Goal: Task Accomplishment & Management: Complete application form

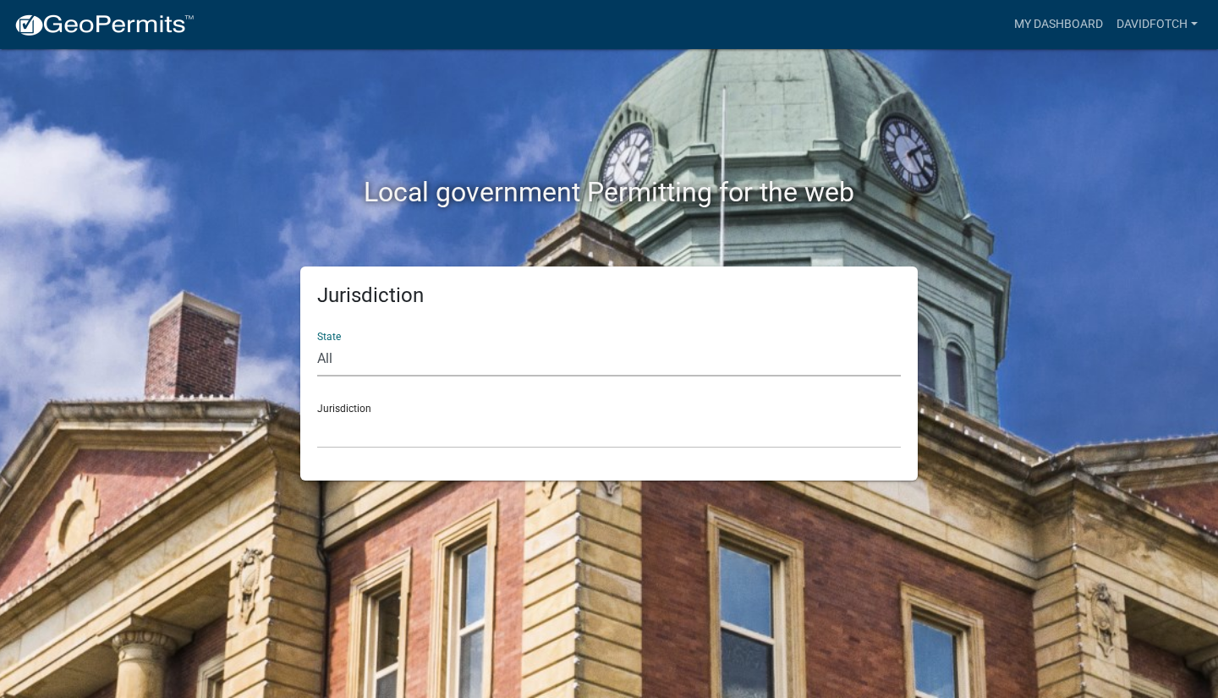
select select "[US_STATE]"
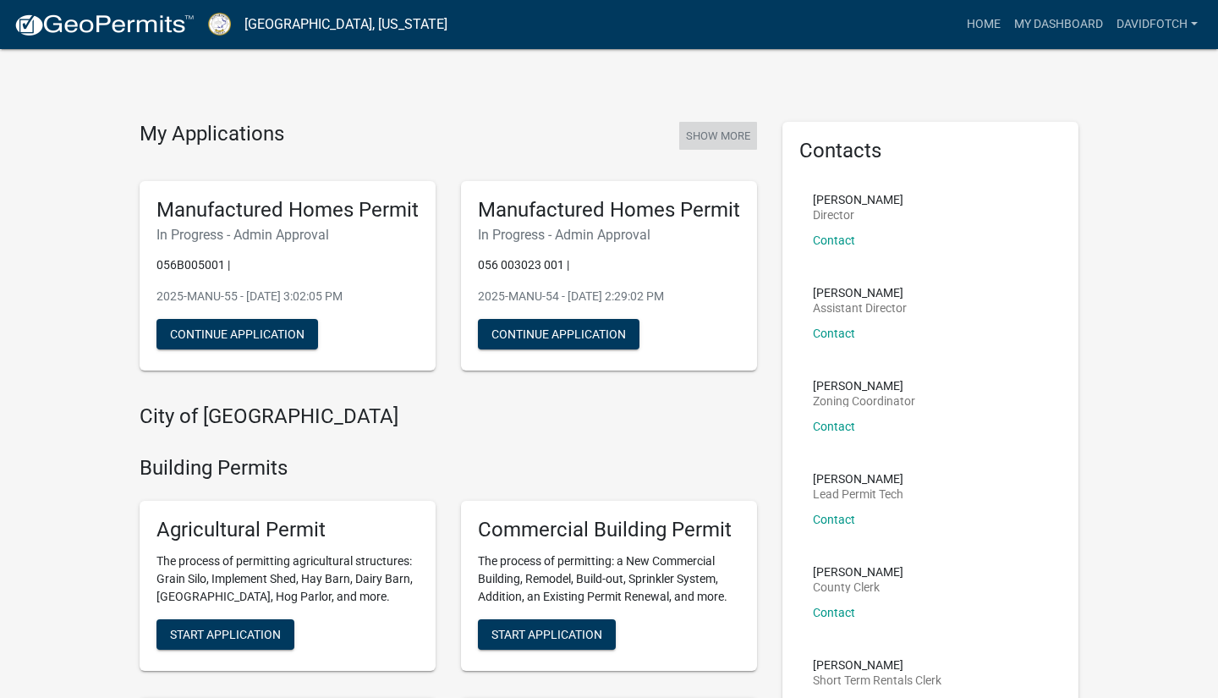
click at [702, 140] on button "Show More" at bounding box center [718, 136] width 78 height 28
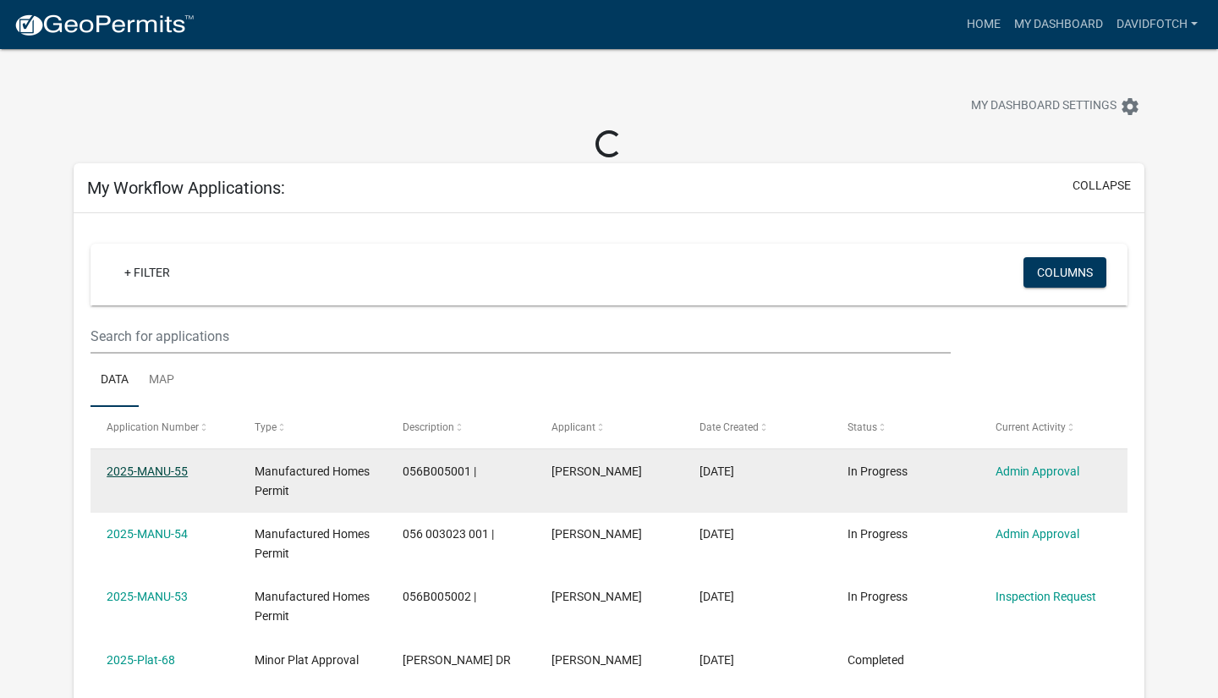
click at [140, 469] on link "2025-MANU-55" at bounding box center [147, 471] width 81 height 14
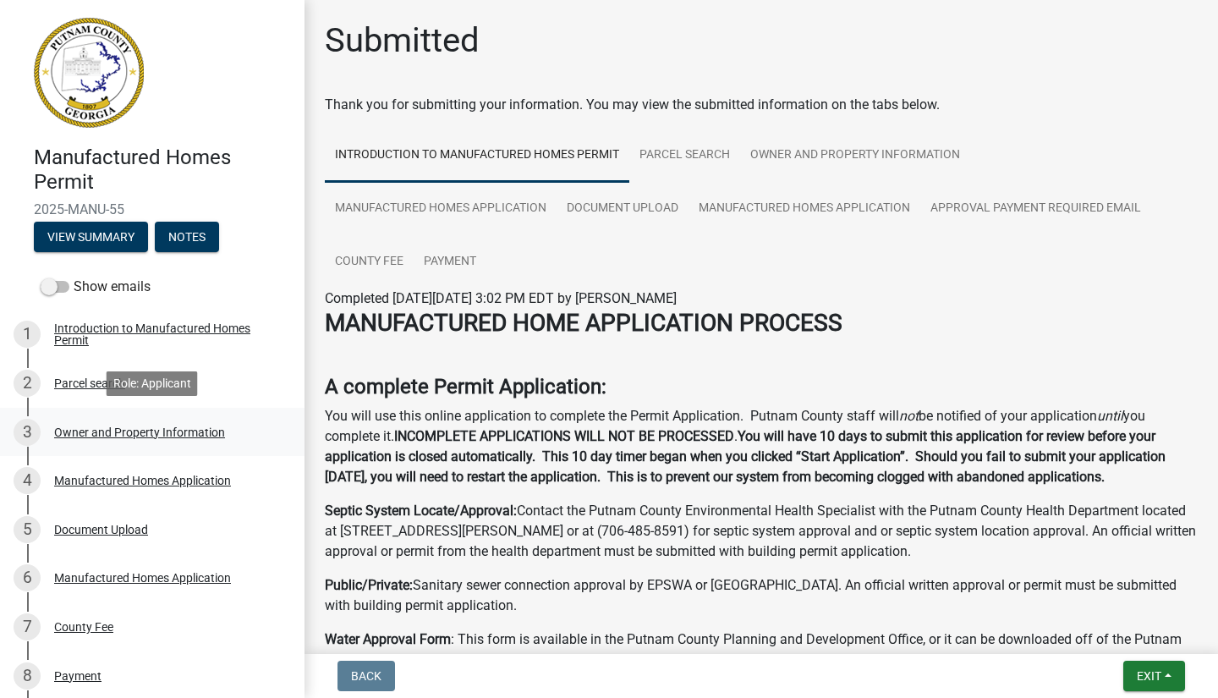
click at [95, 433] on div "Owner and Property Information" at bounding box center [139, 432] width 171 height 12
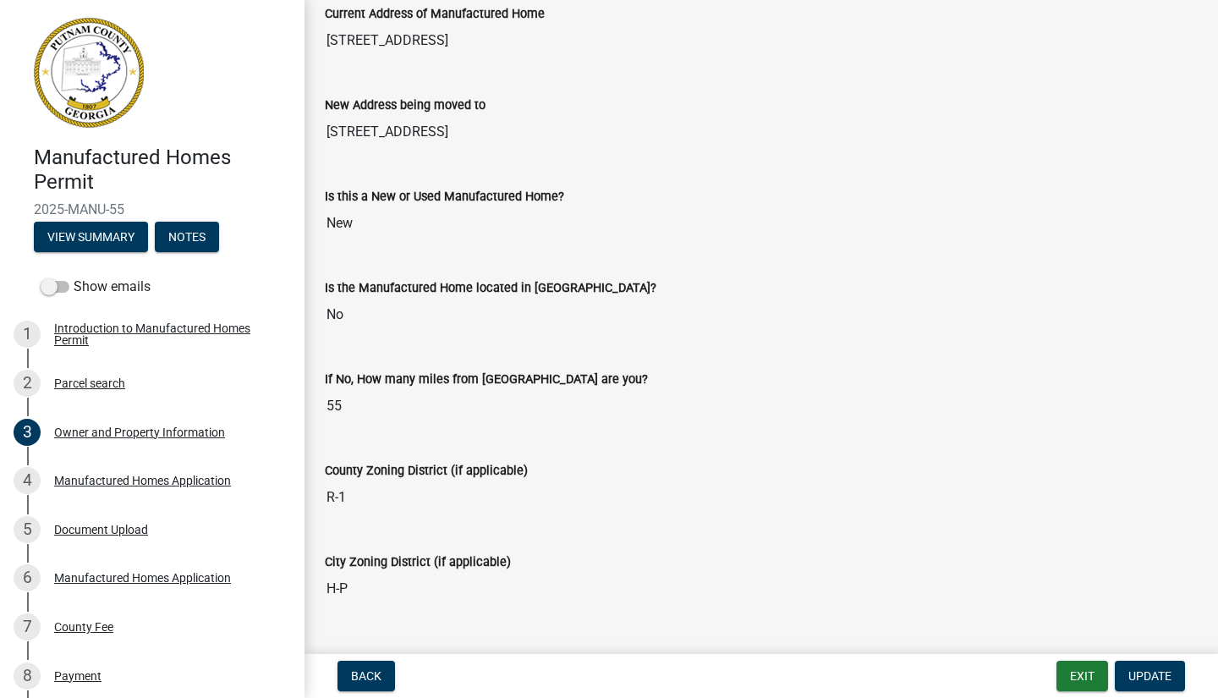
scroll to position [1817, 0]
click at [1073, 675] on button "Exit" at bounding box center [1082, 675] width 52 height 30
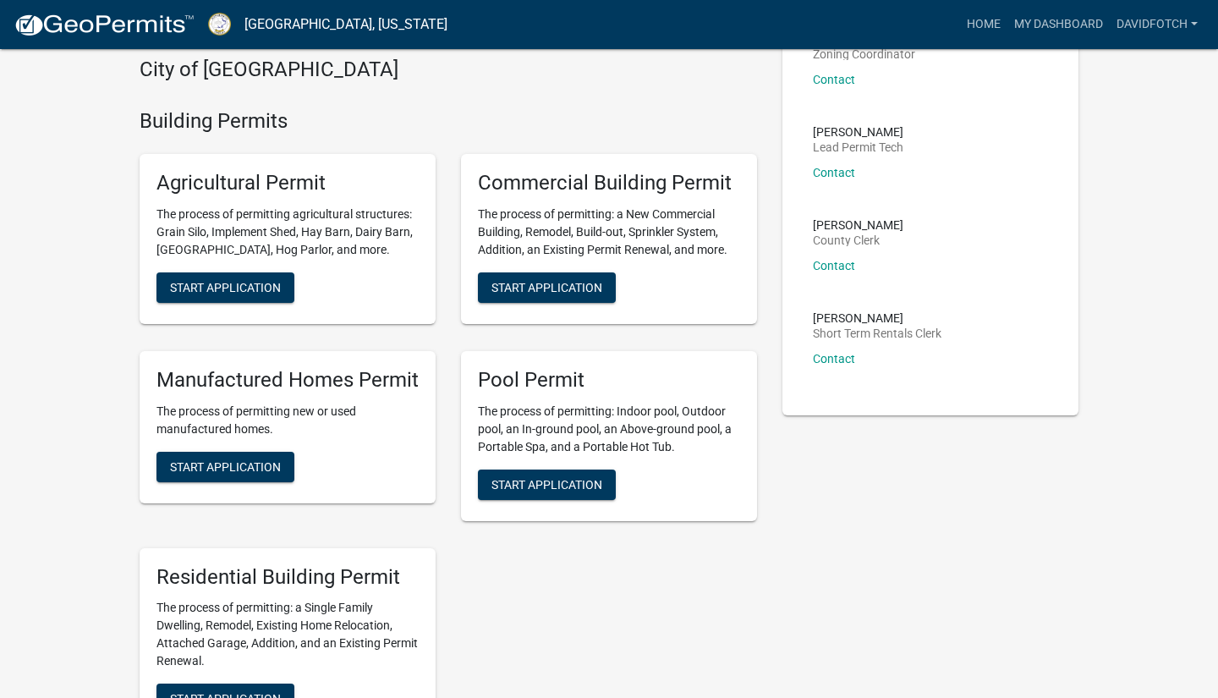
scroll to position [372, 0]
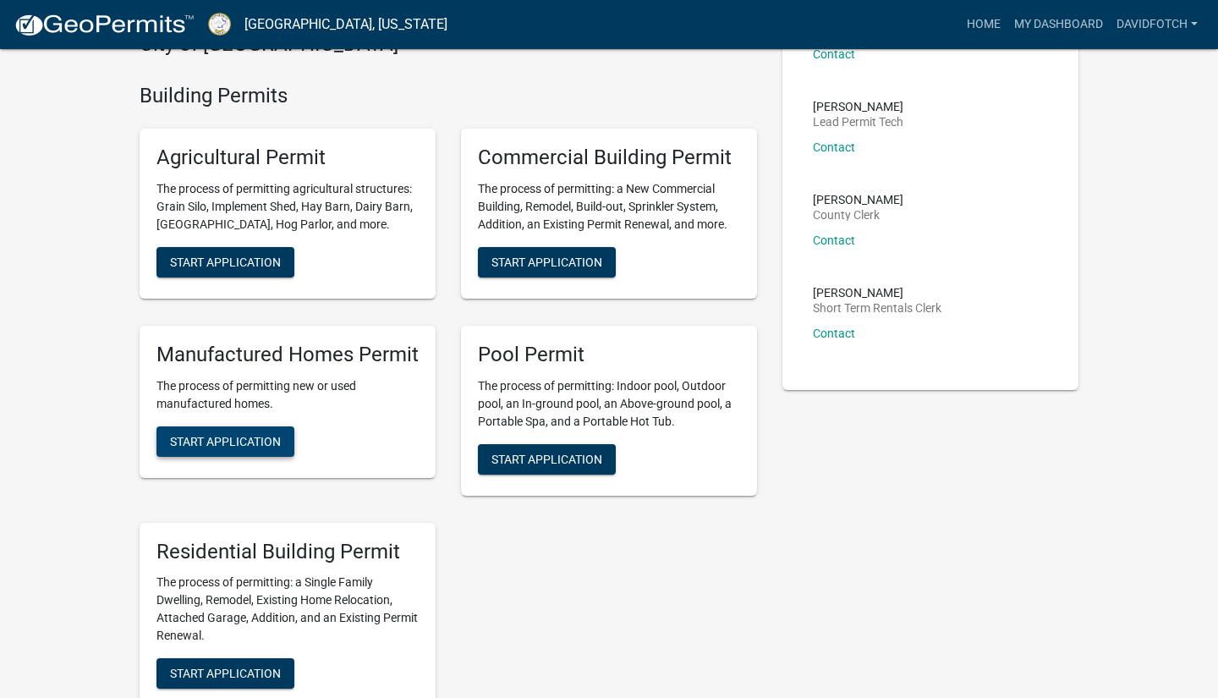
click at [251, 439] on span "Start Application" at bounding box center [225, 441] width 111 height 14
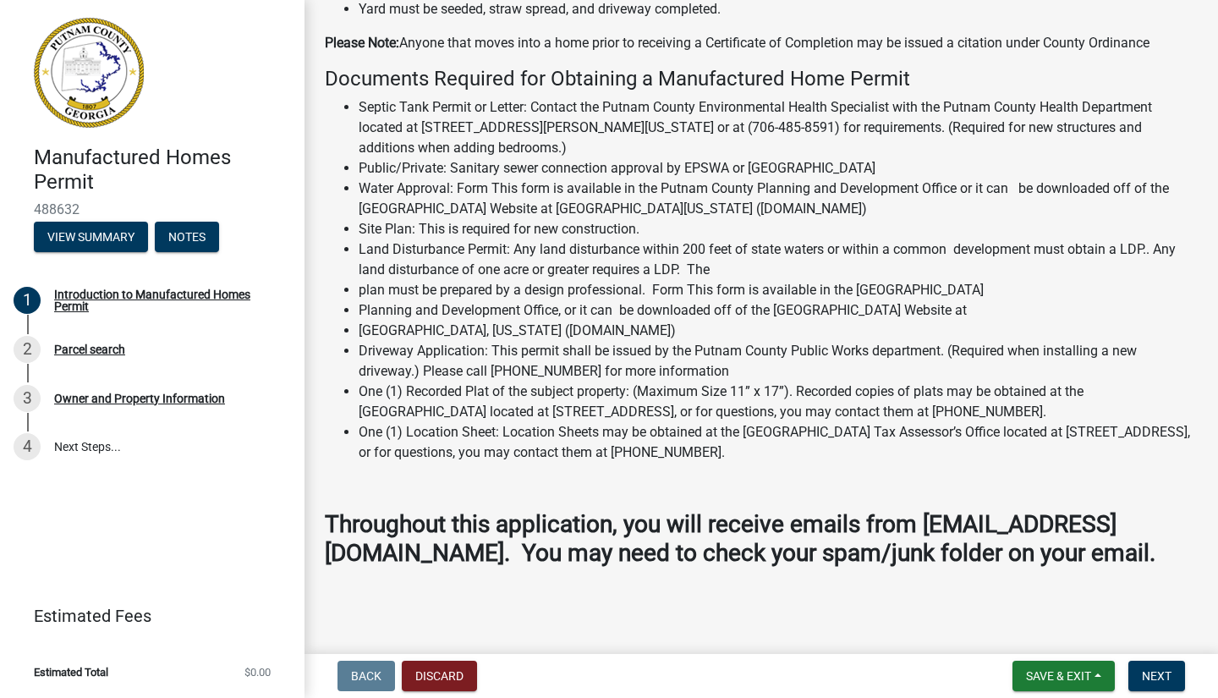
scroll to position [1682, 0]
click at [1163, 679] on span "Next" at bounding box center [1156, 676] width 30 height 14
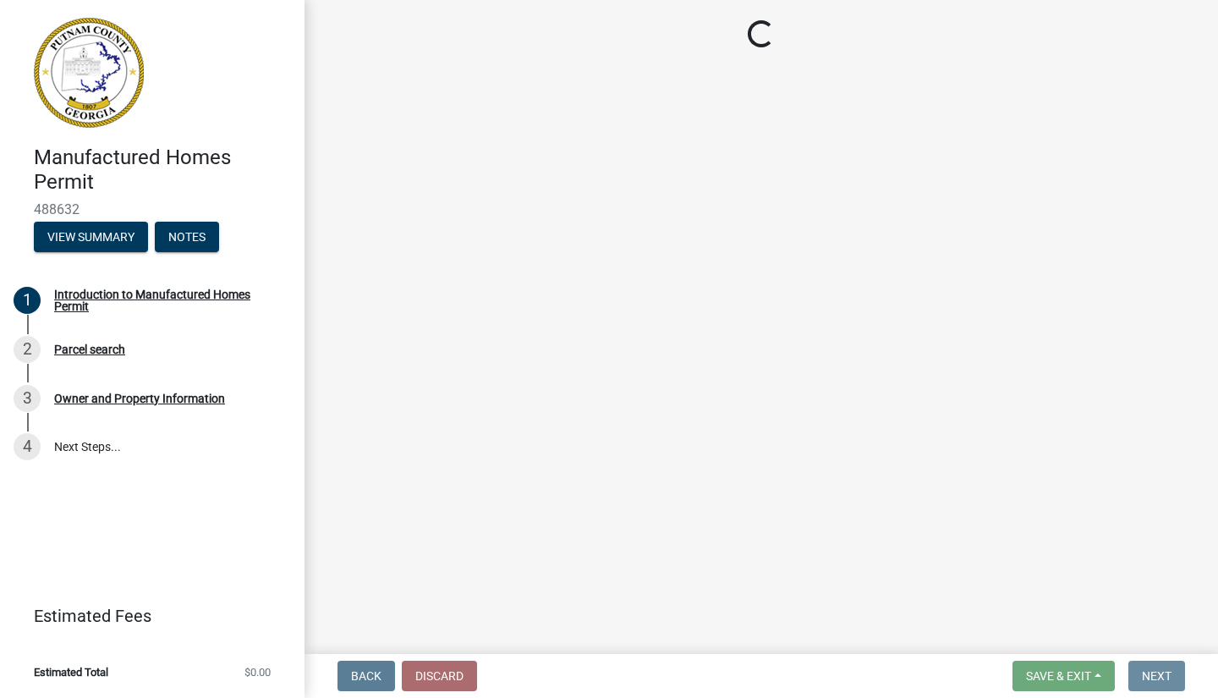
scroll to position [0, 0]
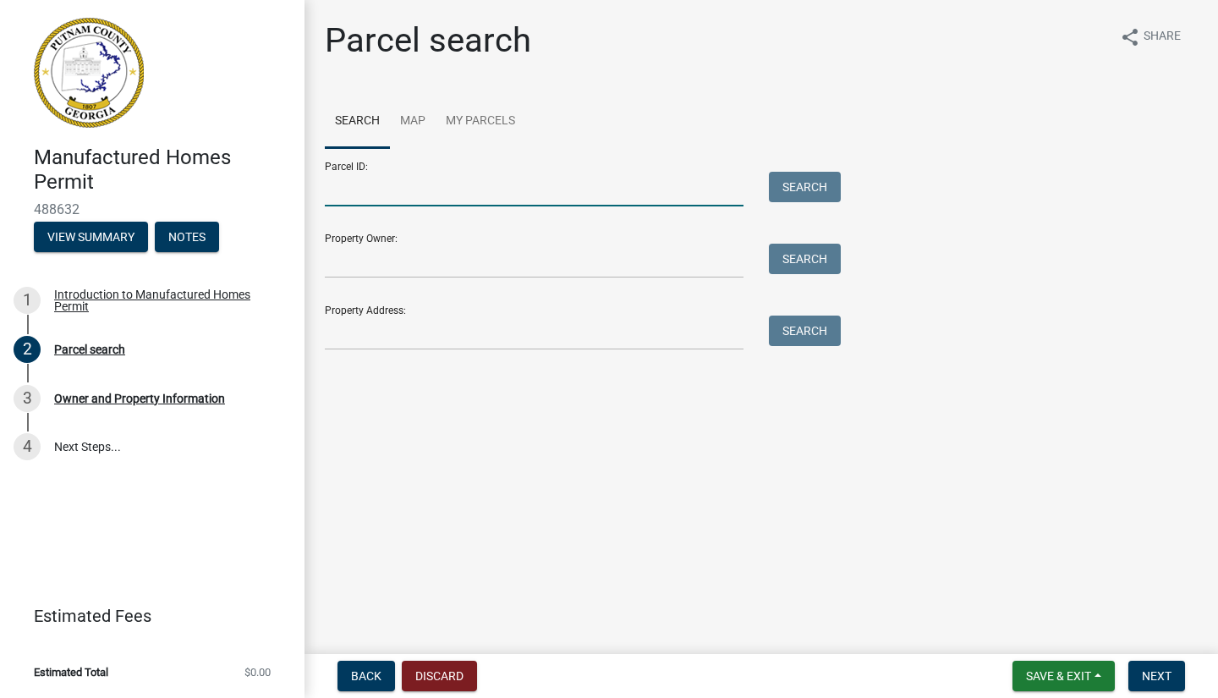
click at [434, 200] on input "Parcel ID:" at bounding box center [534, 189] width 419 height 35
type input "056b005"
click at [791, 192] on button "Search" at bounding box center [805, 187] width 72 height 30
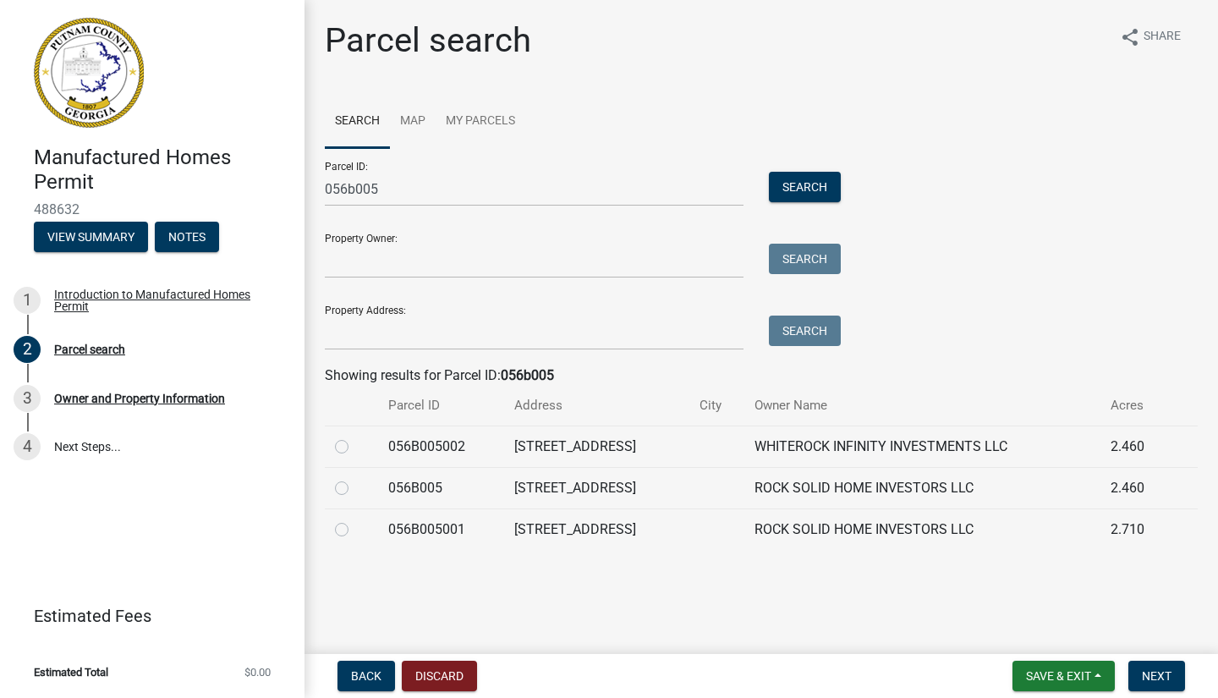
click at [355, 478] on label at bounding box center [355, 478] width 0 height 0
click at [355, 489] on input "radio" at bounding box center [360, 483] width 11 height 11
radio input "true"
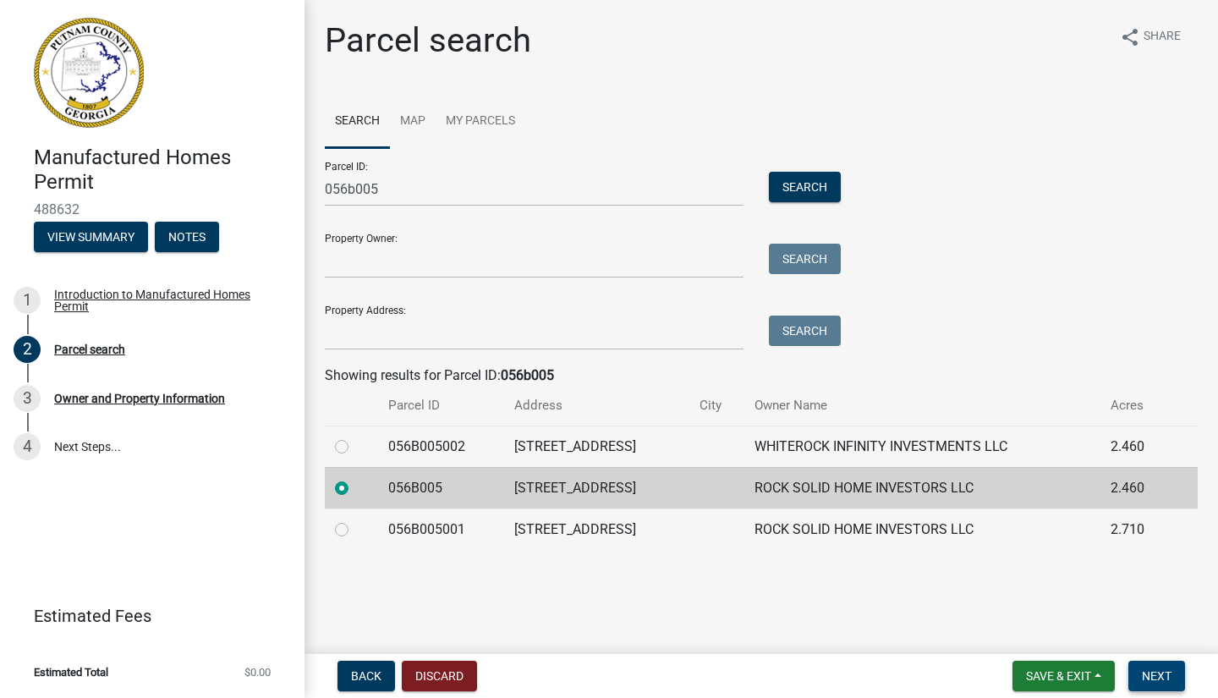
click at [1163, 678] on span "Next" at bounding box center [1156, 676] width 30 height 14
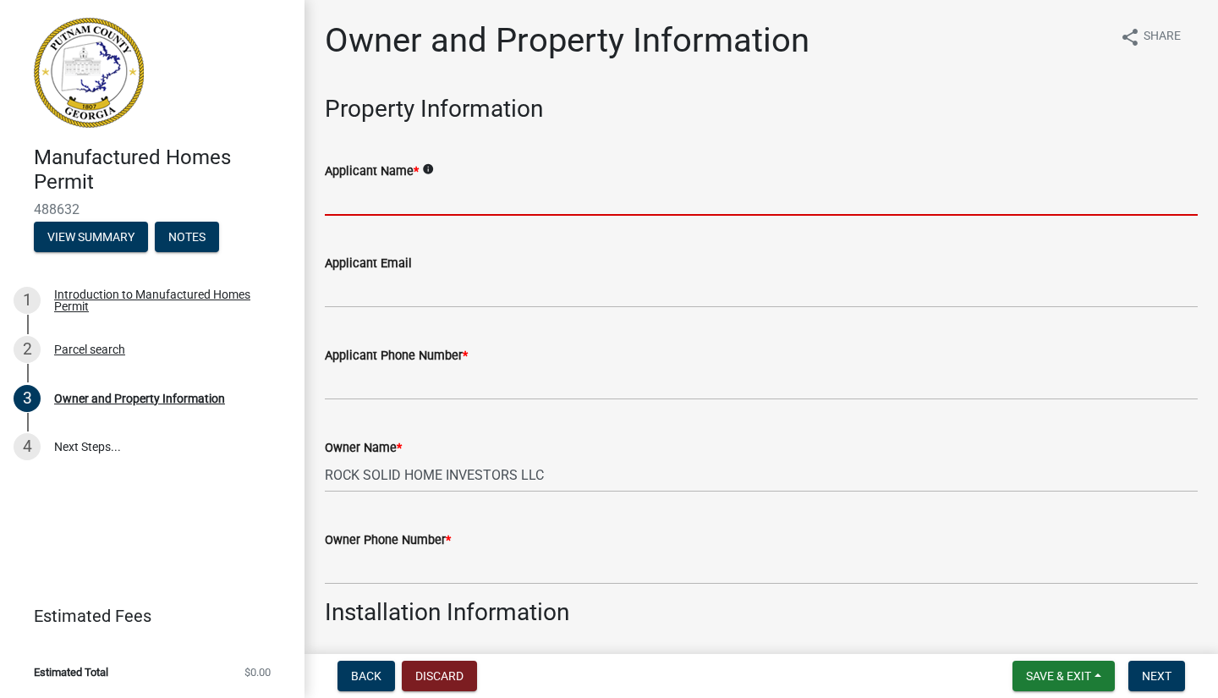
click at [483, 192] on input "Applicant Name *" at bounding box center [761, 198] width 873 height 35
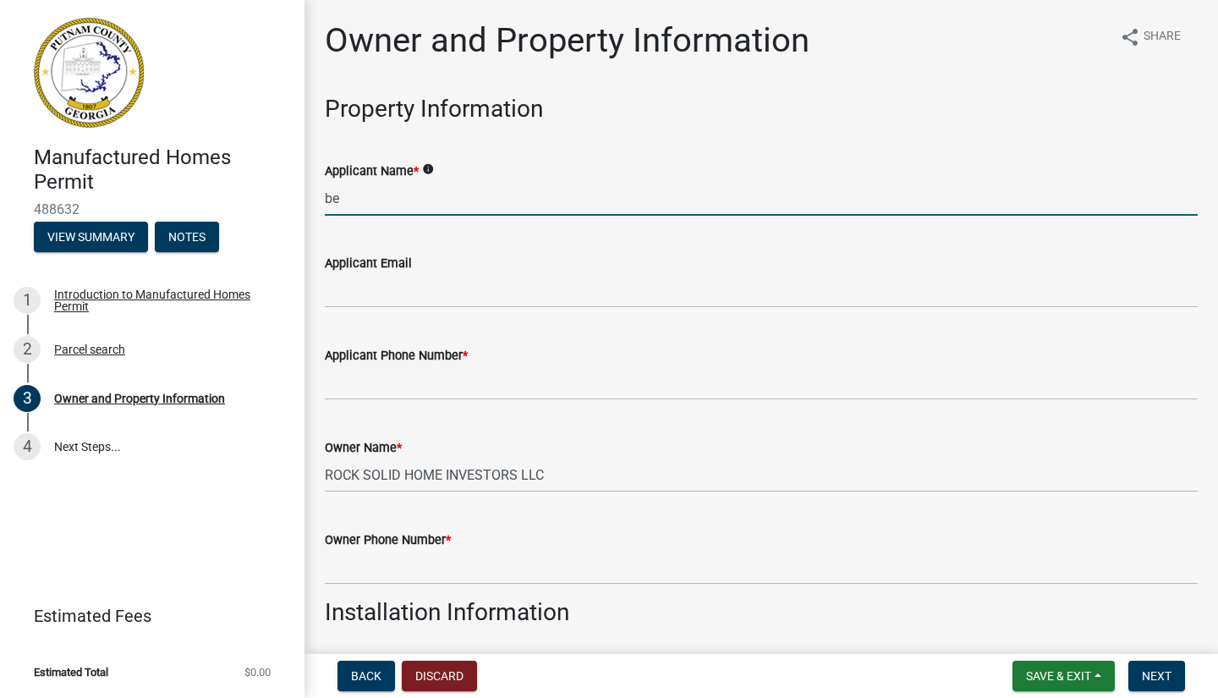
type input "b"
type input "Bego Investments LLC"
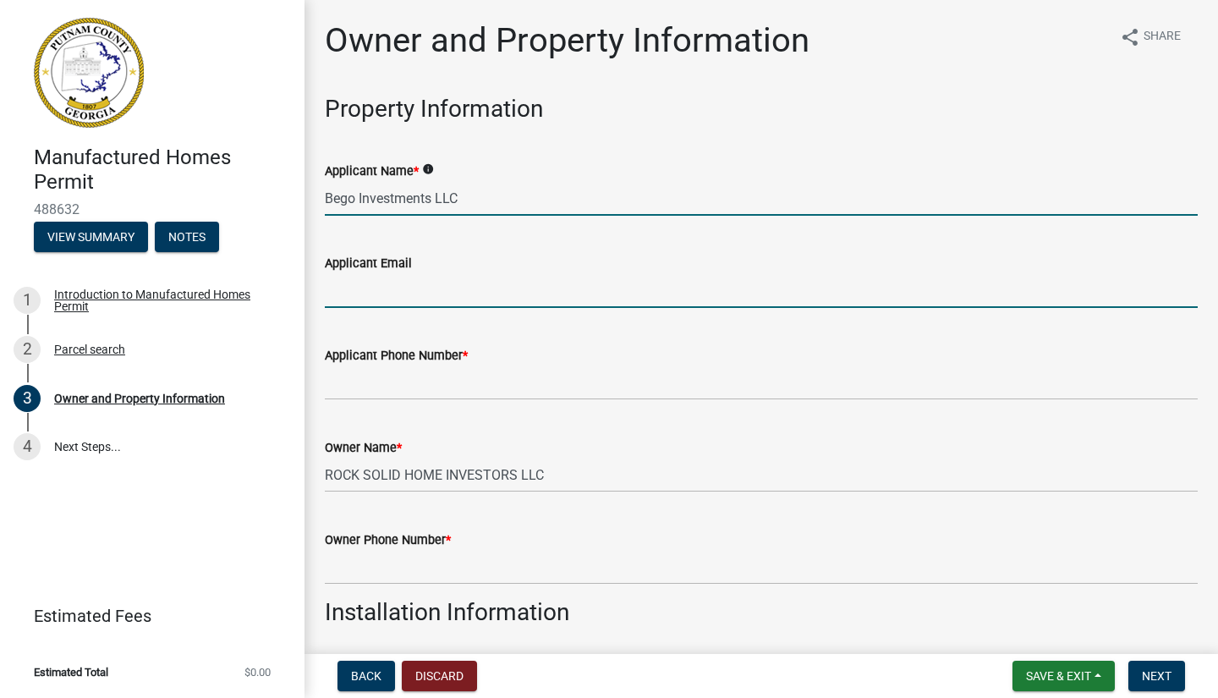
click at [368, 301] on input "Applicant Email" at bounding box center [761, 290] width 873 height 35
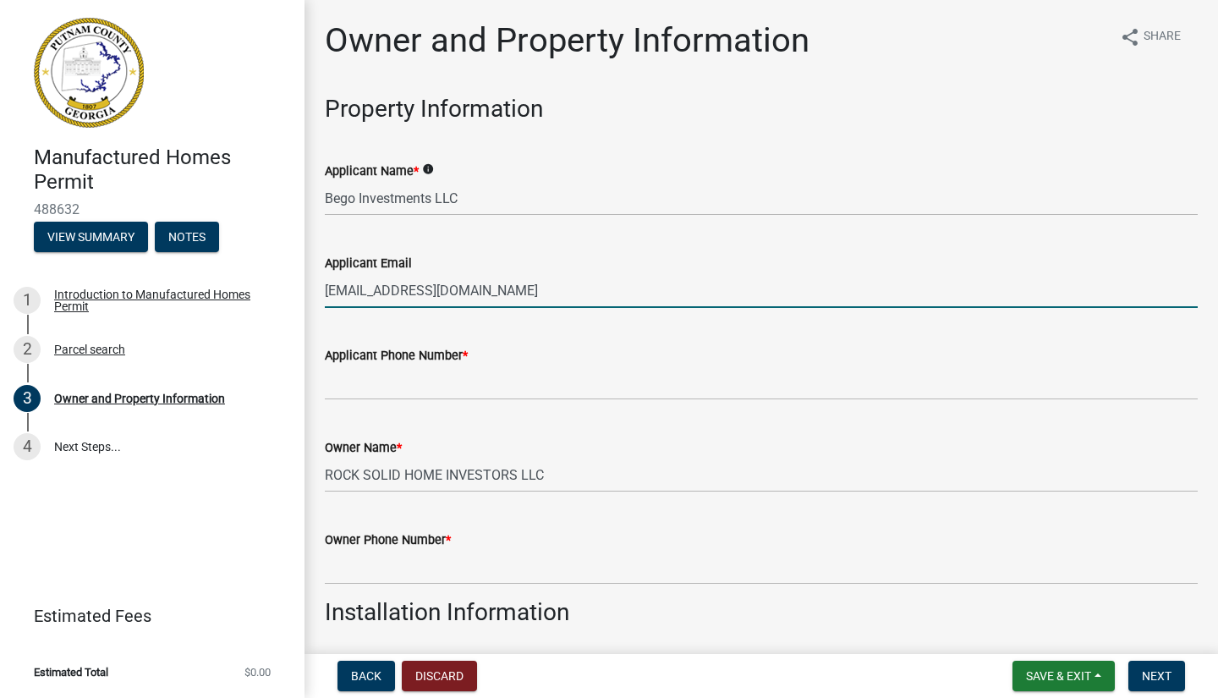
type input "[EMAIL_ADDRESS][DOMAIN_NAME]"
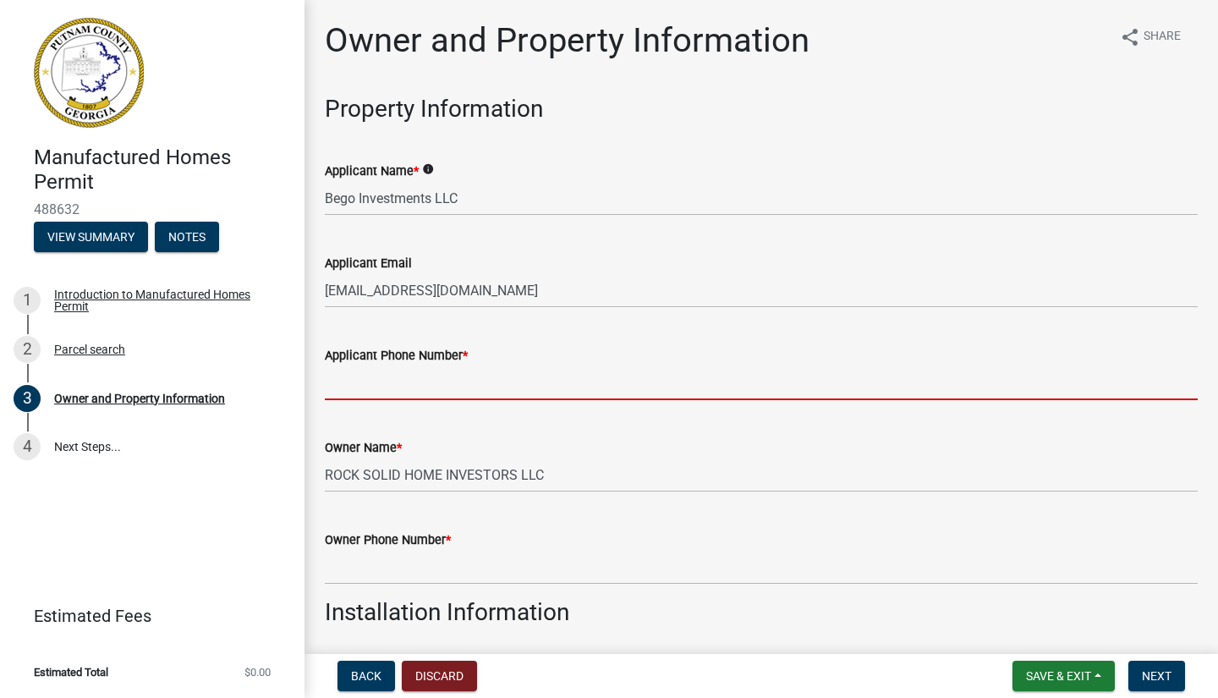
click at [344, 376] on input "Applicant Phone Number *" at bounding box center [761, 382] width 873 height 35
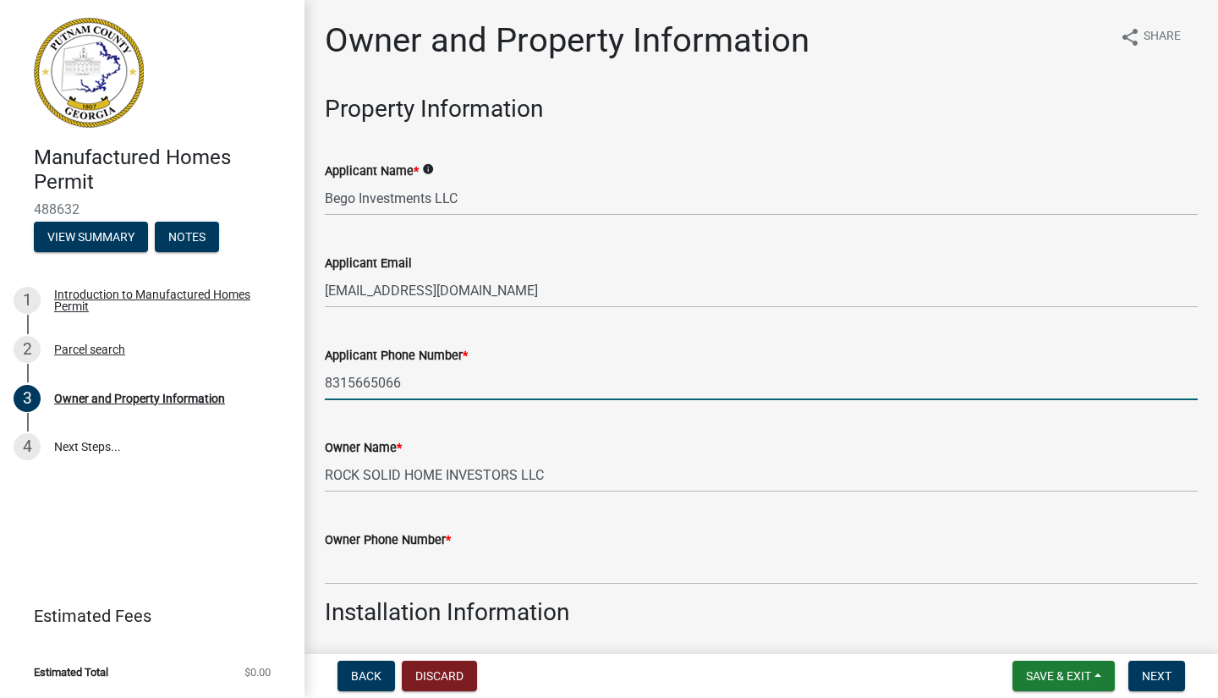
click at [698, 370] on input "8315665066" at bounding box center [761, 382] width 873 height 35
type input "8315665066"
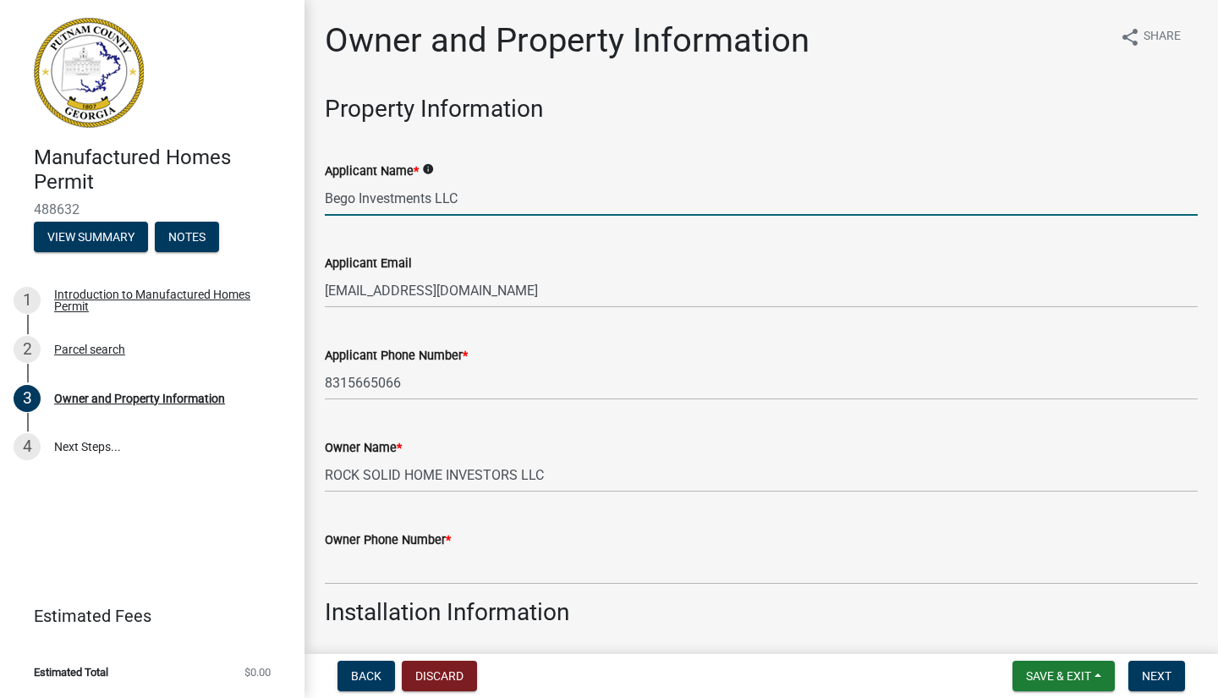
click at [669, 195] on input "Bego Investments LLC" at bounding box center [761, 198] width 873 height 35
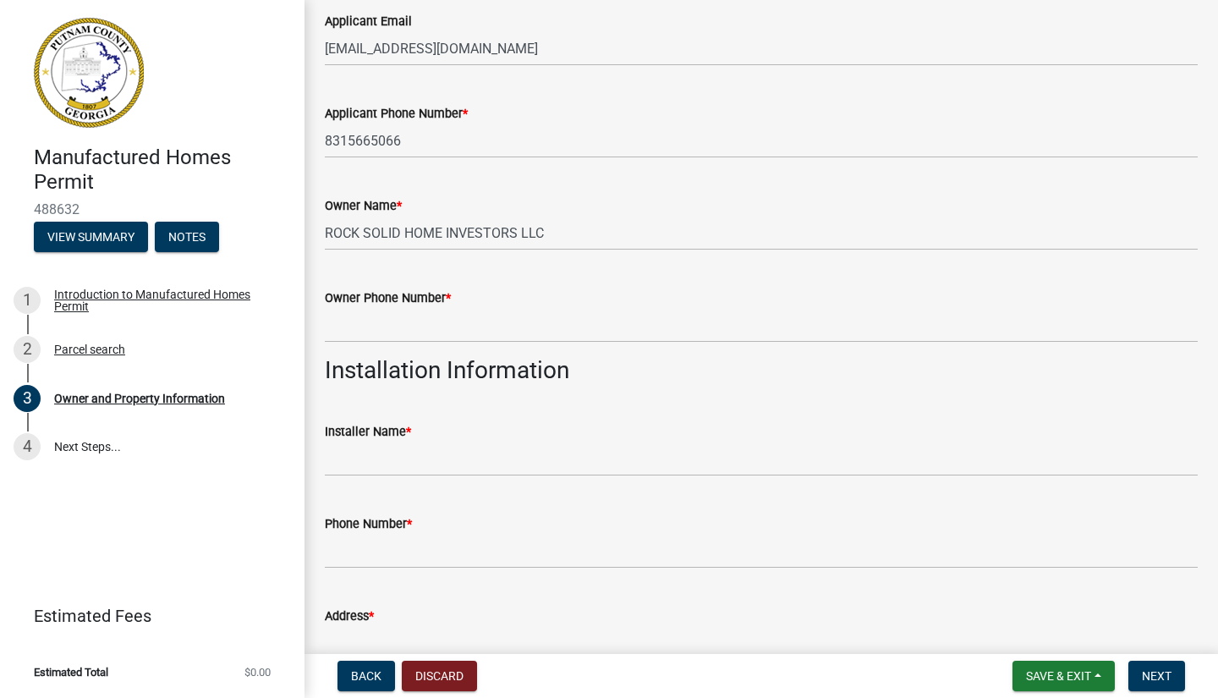
scroll to position [243, 0]
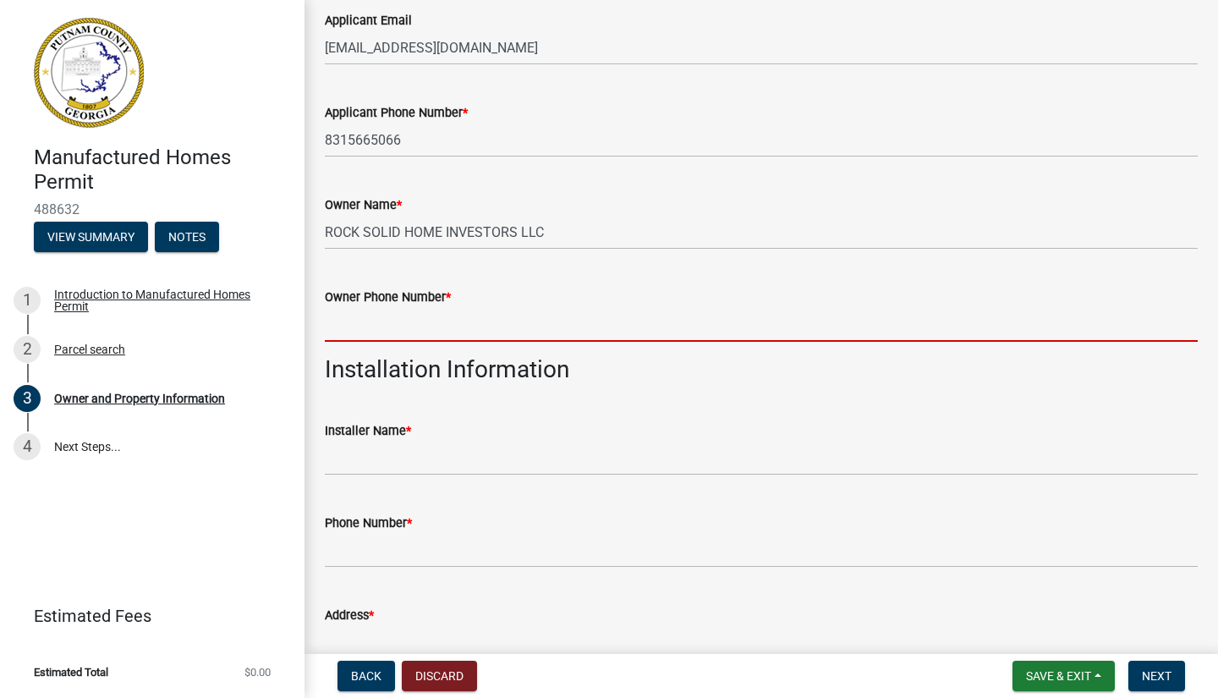
click at [352, 325] on input "Owner Phone Number *" at bounding box center [761, 324] width 873 height 35
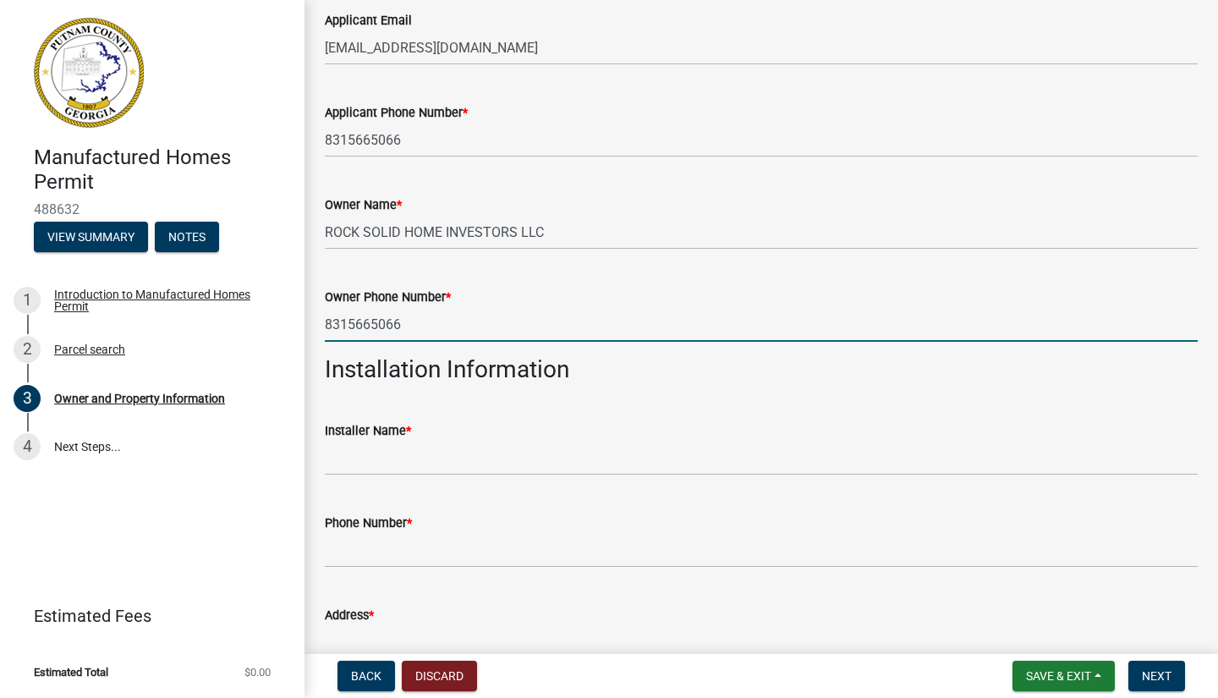
type input "8315665066"
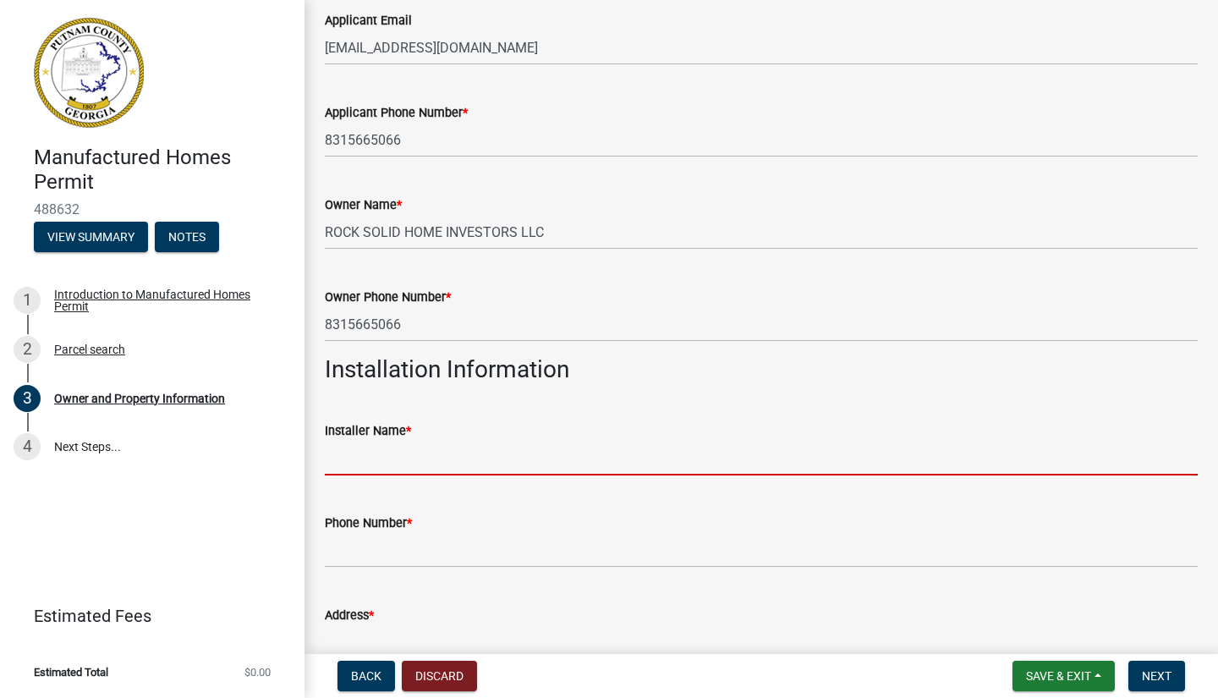
click at [538, 459] on input "Installer Name *" at bounding box center [761, 458] width 873 height 35
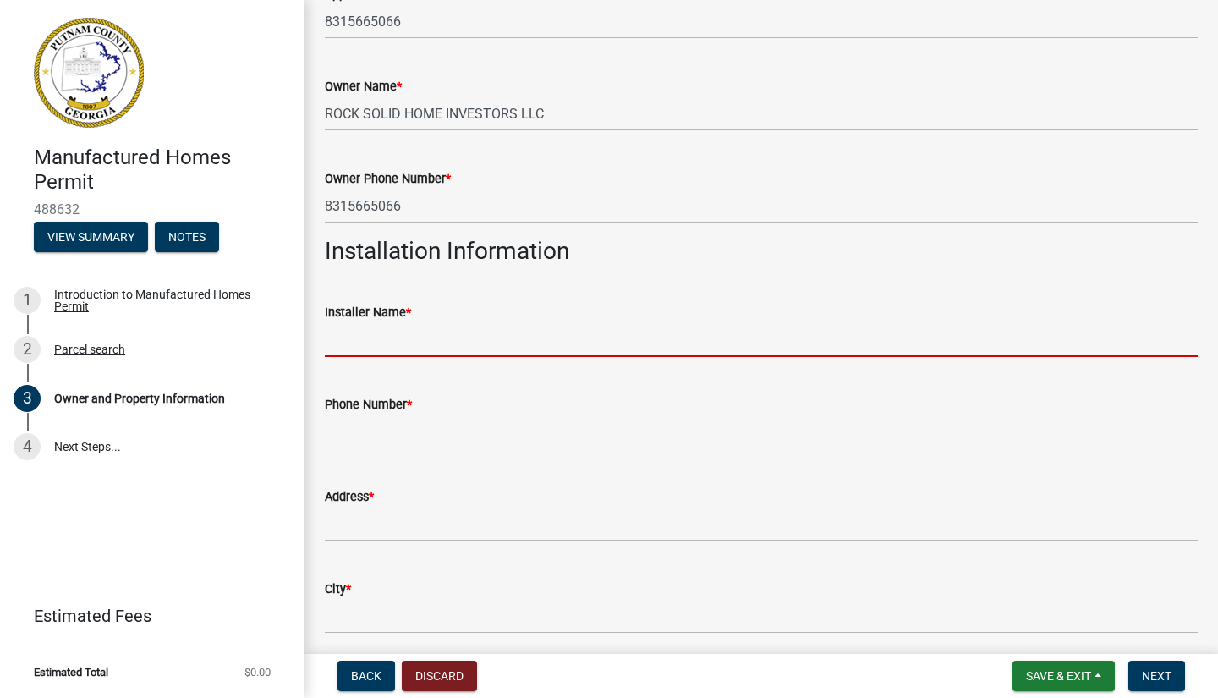
scroll to position [364, 0]
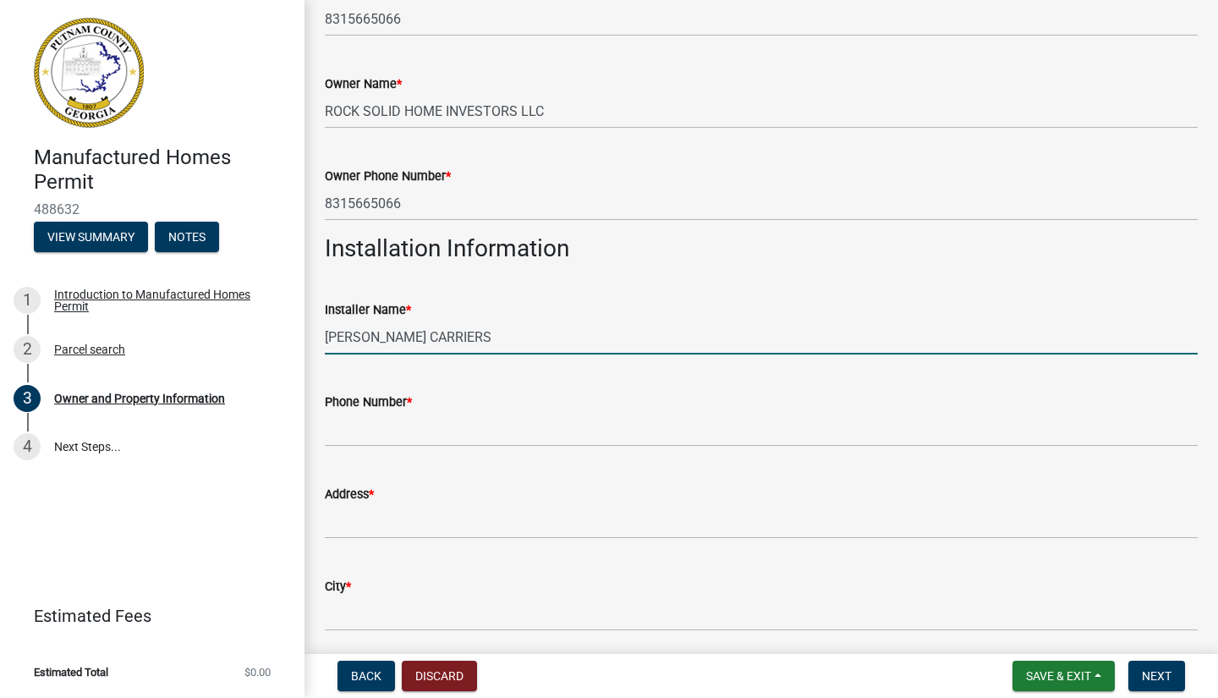
type input "[PERSON_NAME] CARRIERS"
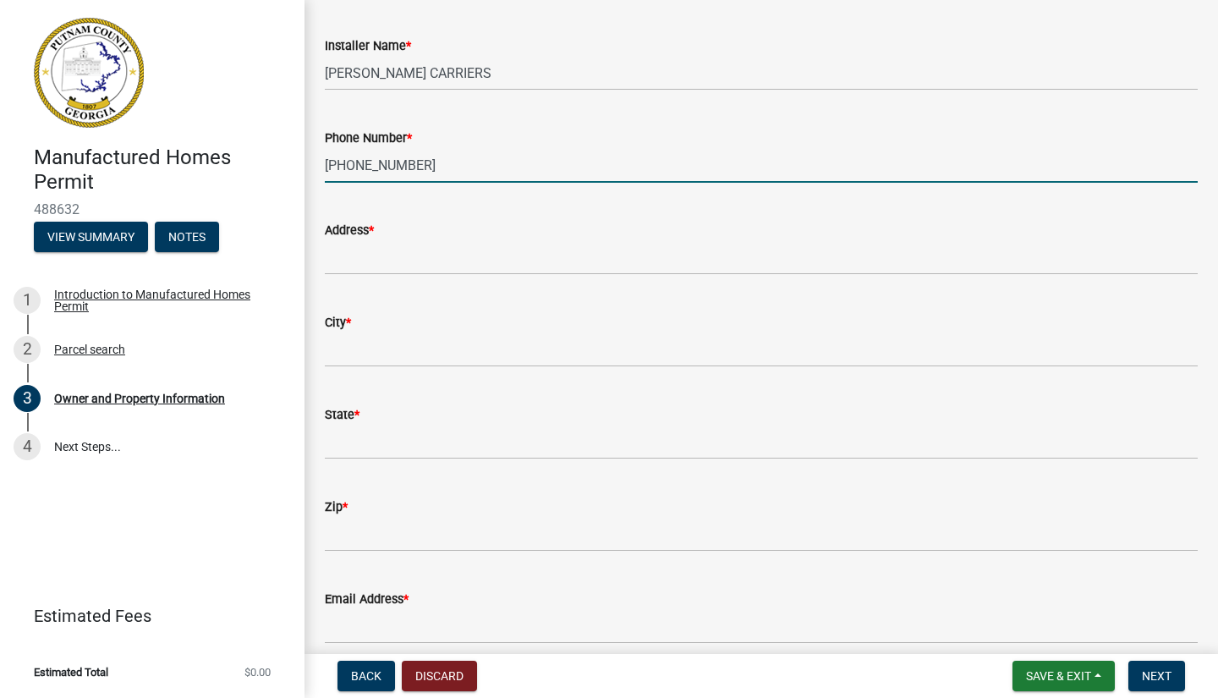
scroll to position [659, 0]
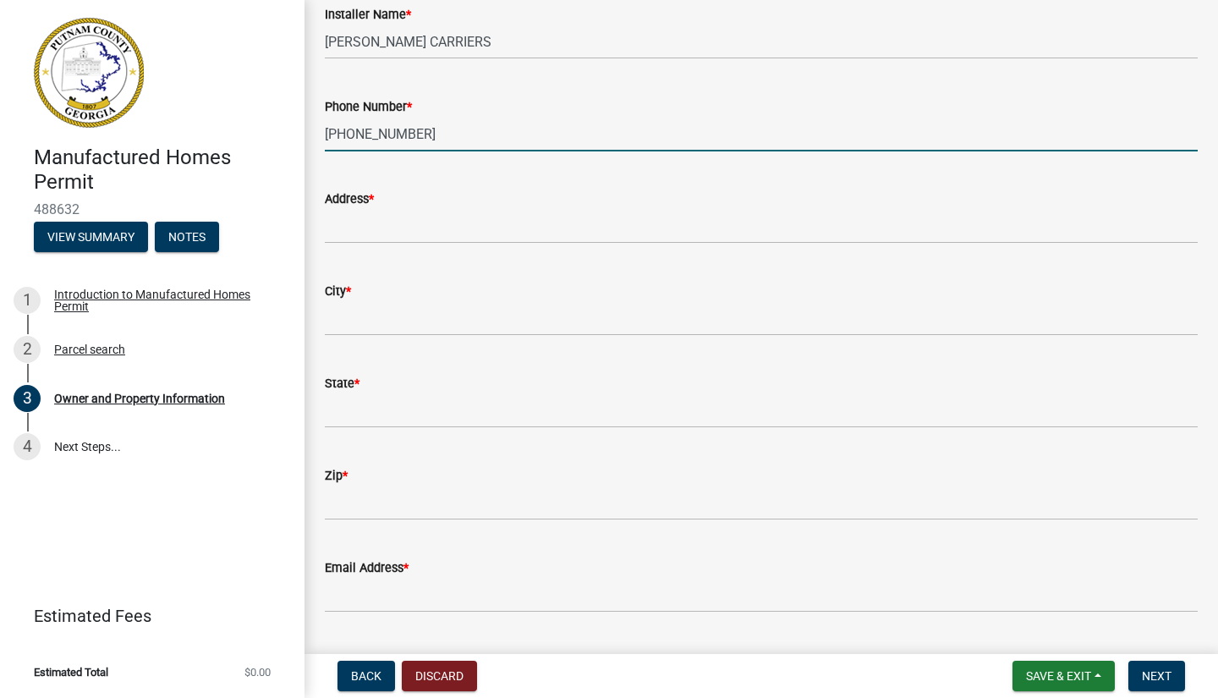
type input "[PHONE_NUMBER]"
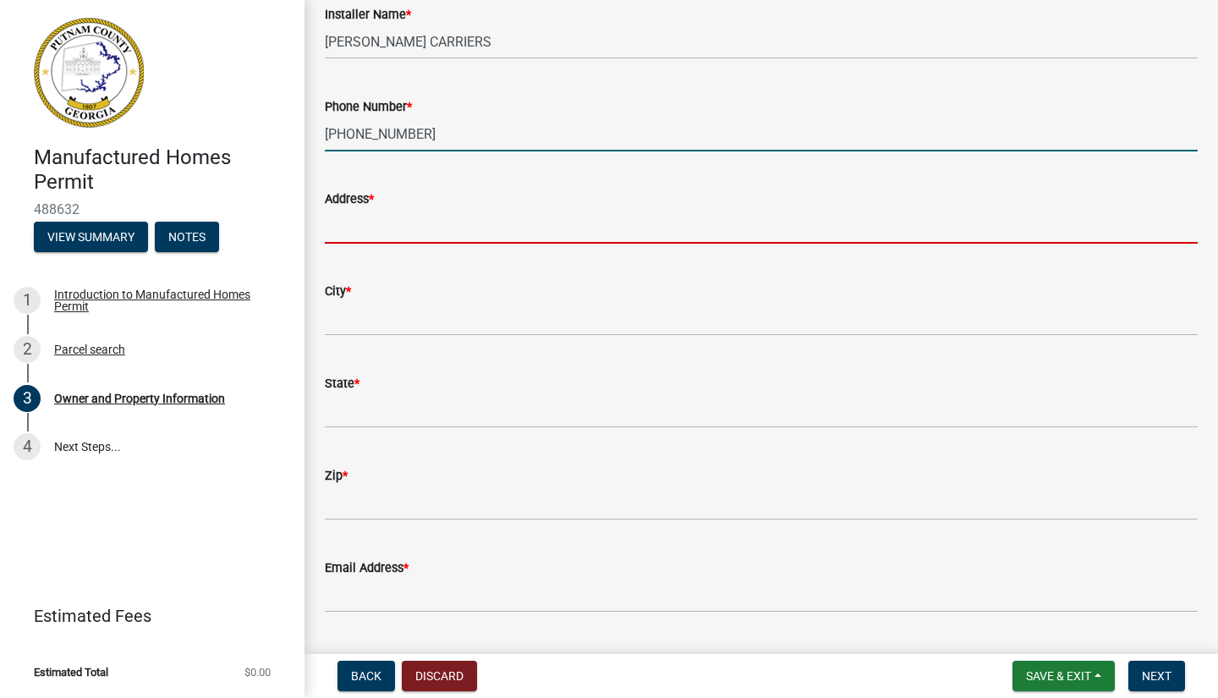
click at [347, 224] on input "Address *" at bounding box center [761, 226] width 873 height 35
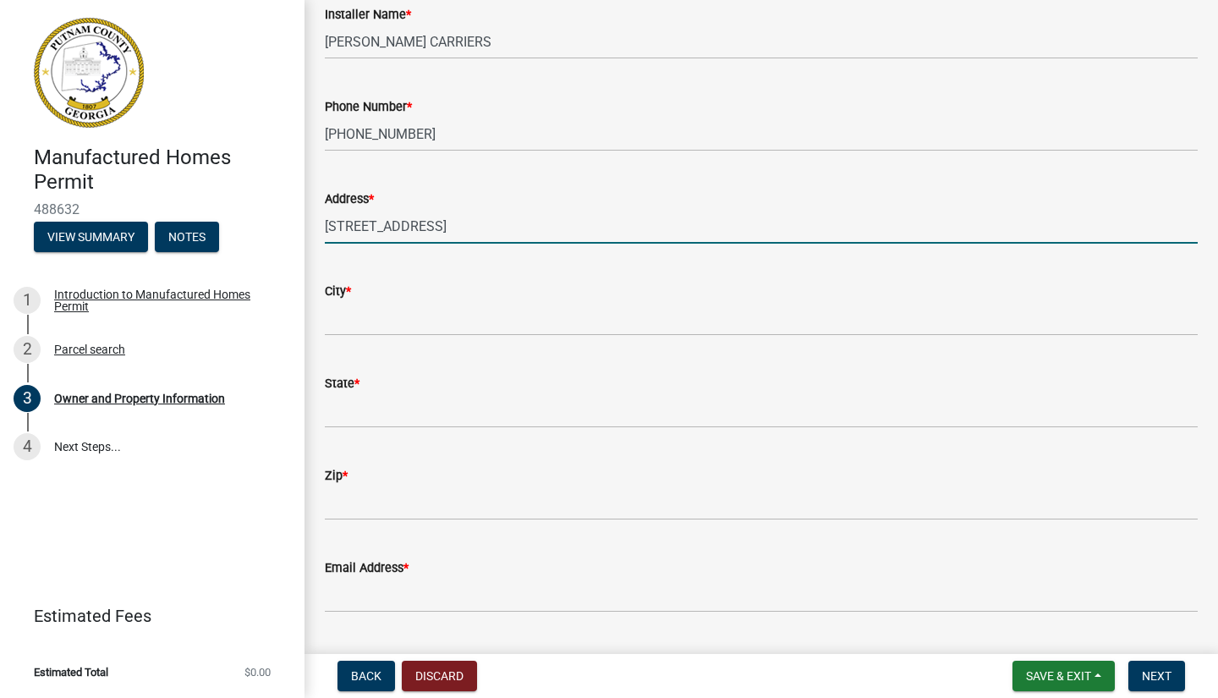
type input "[STREET_ADDRESS]"
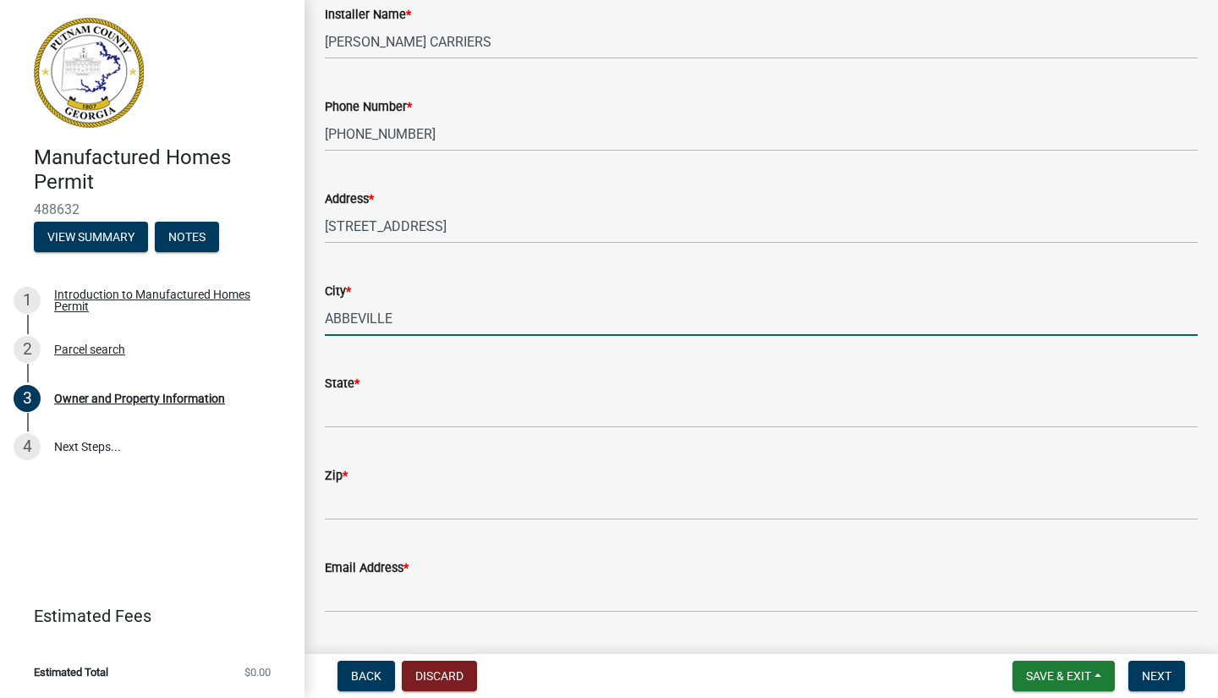
type input "ABBEVILLE"
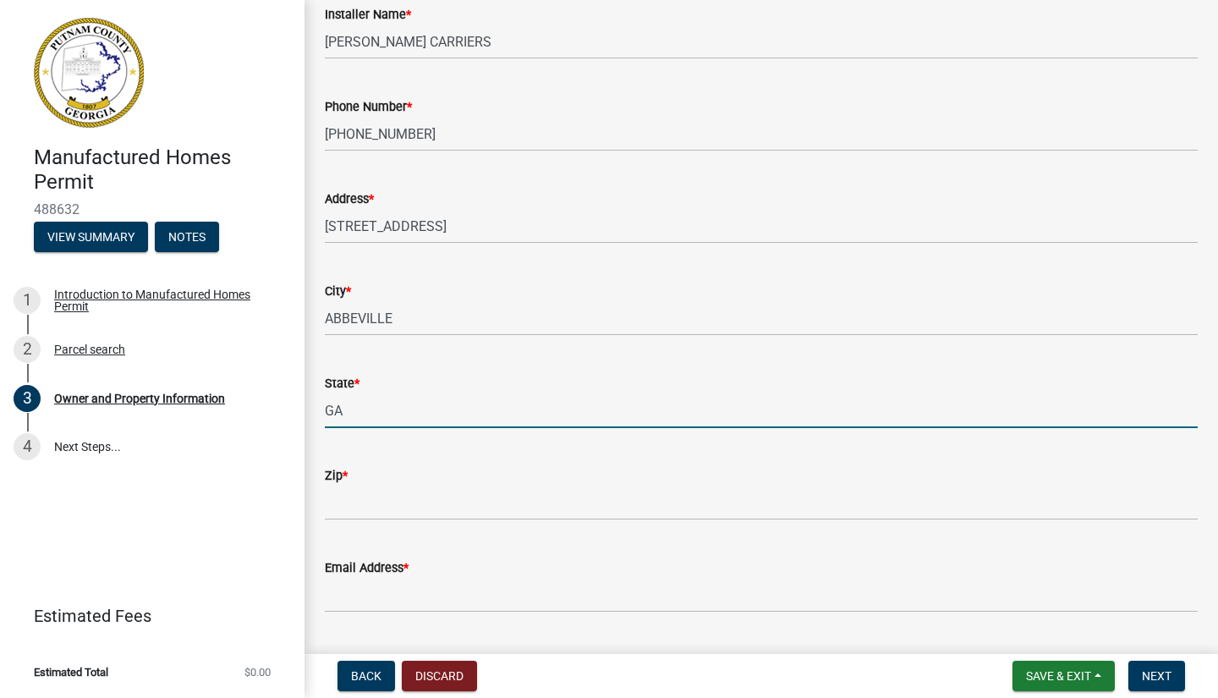
type input "GA"
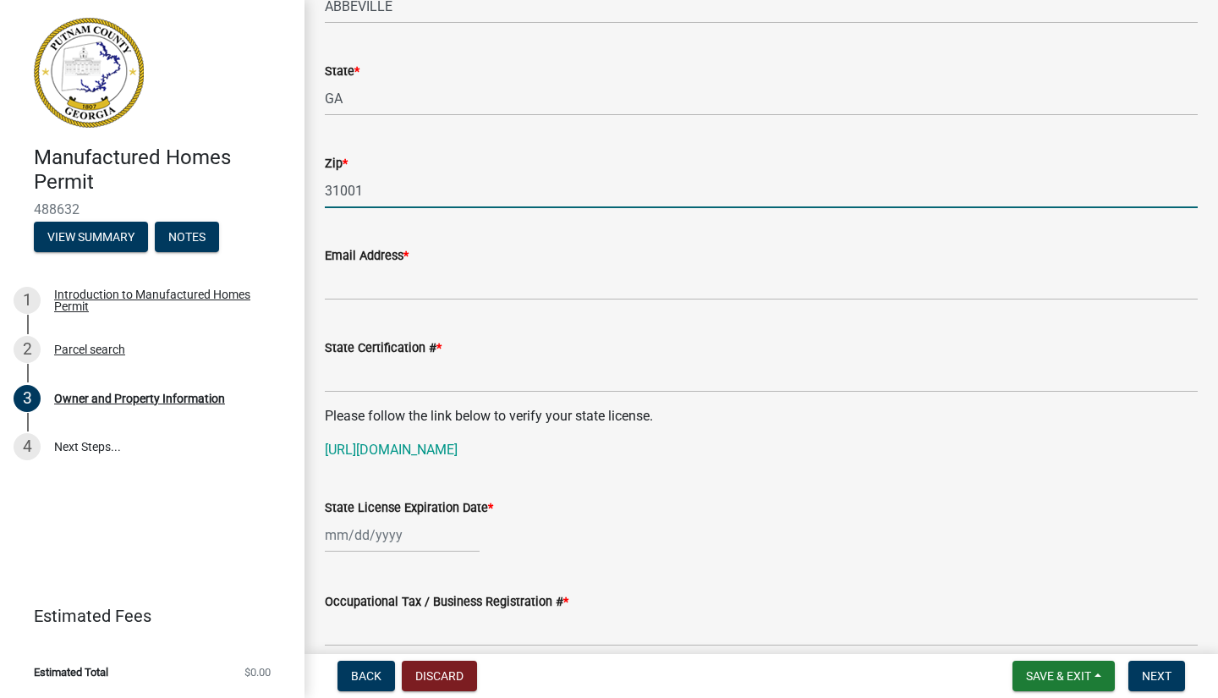
scroll to position [1008, 0]
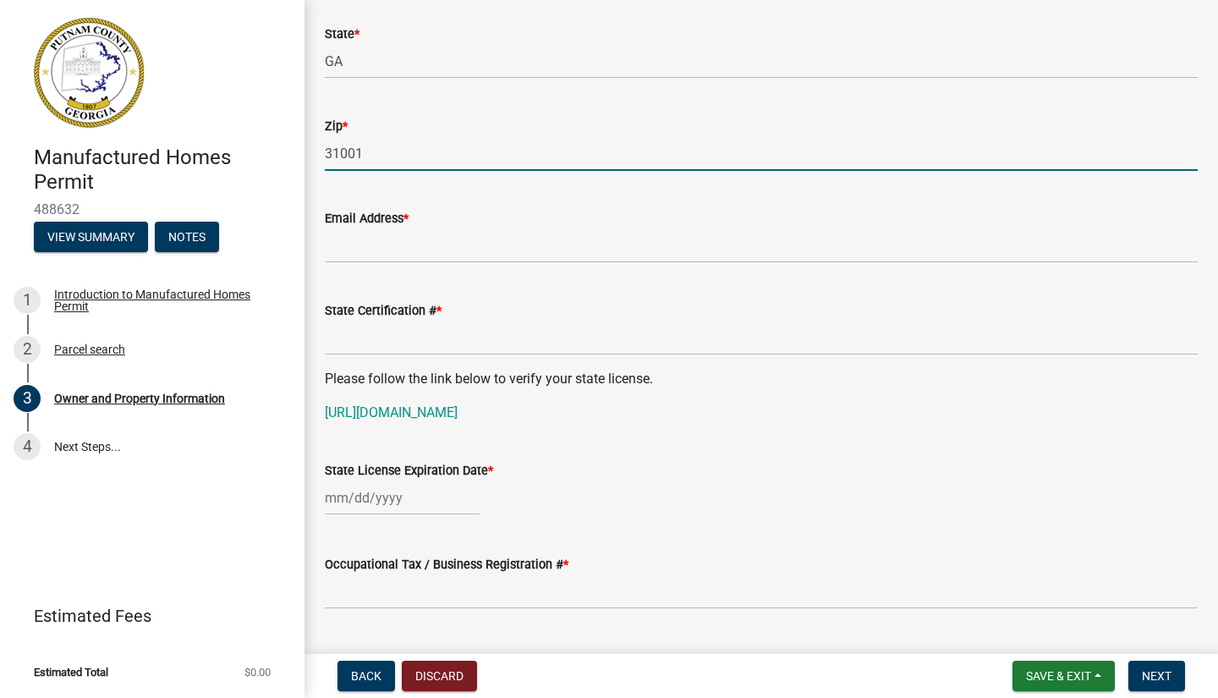
type input "31001"
click at [422, 244] on input "Email Address *" at bounding box center [761, 245] width 873 height 35
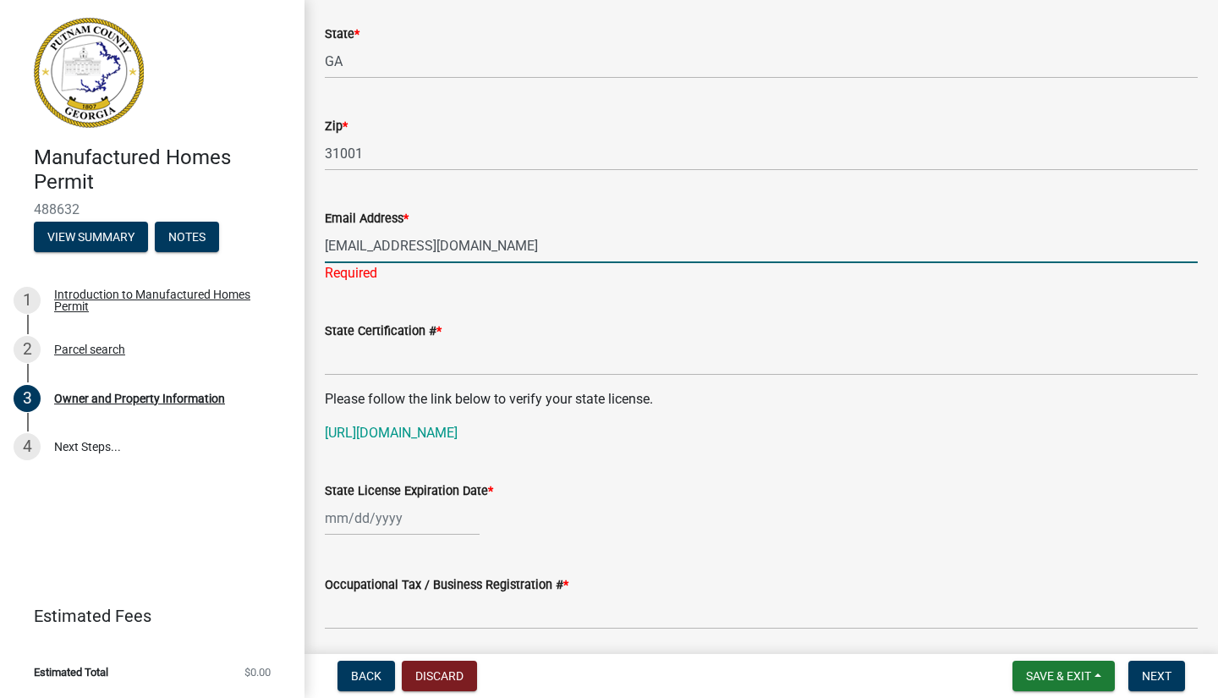
type input "[EMAIL_ADDRESS][DOMAIN_NAME]"
click at [374, 362] on wm-data-entity-input "State Certification # *" at bounding box center [761, 343] width 873 height 92
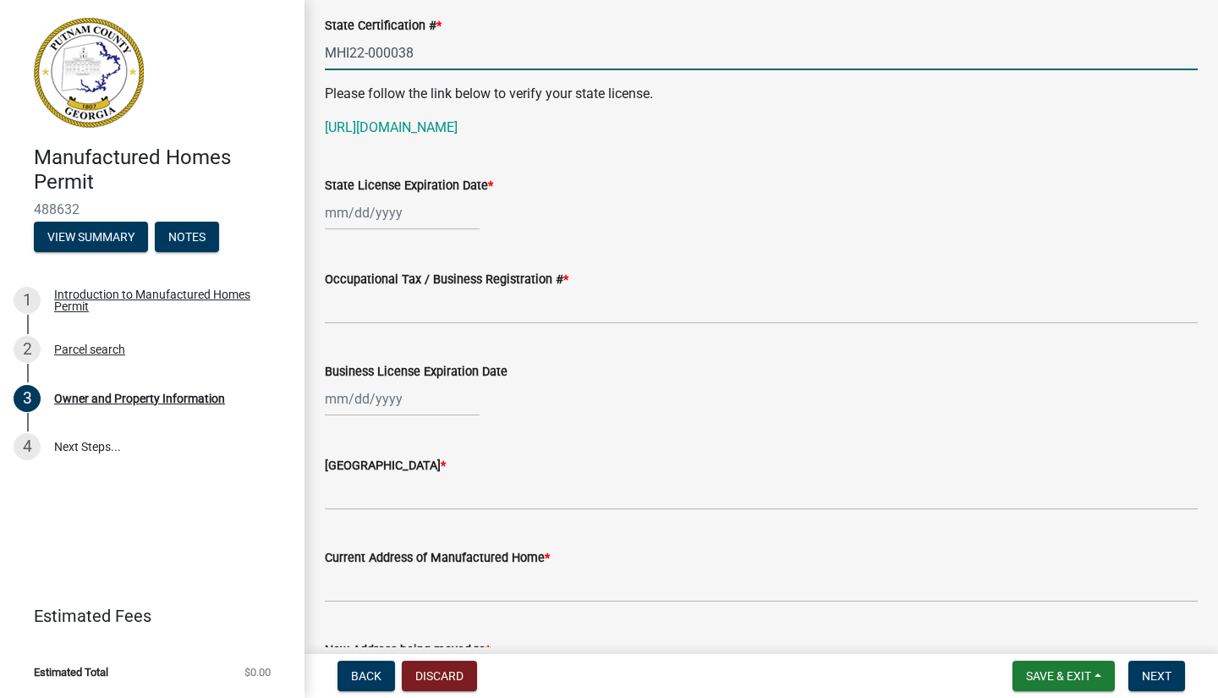
scroll to position [1294, 0]
type input "MHI22-000038"
select select "10"
select select "2025"
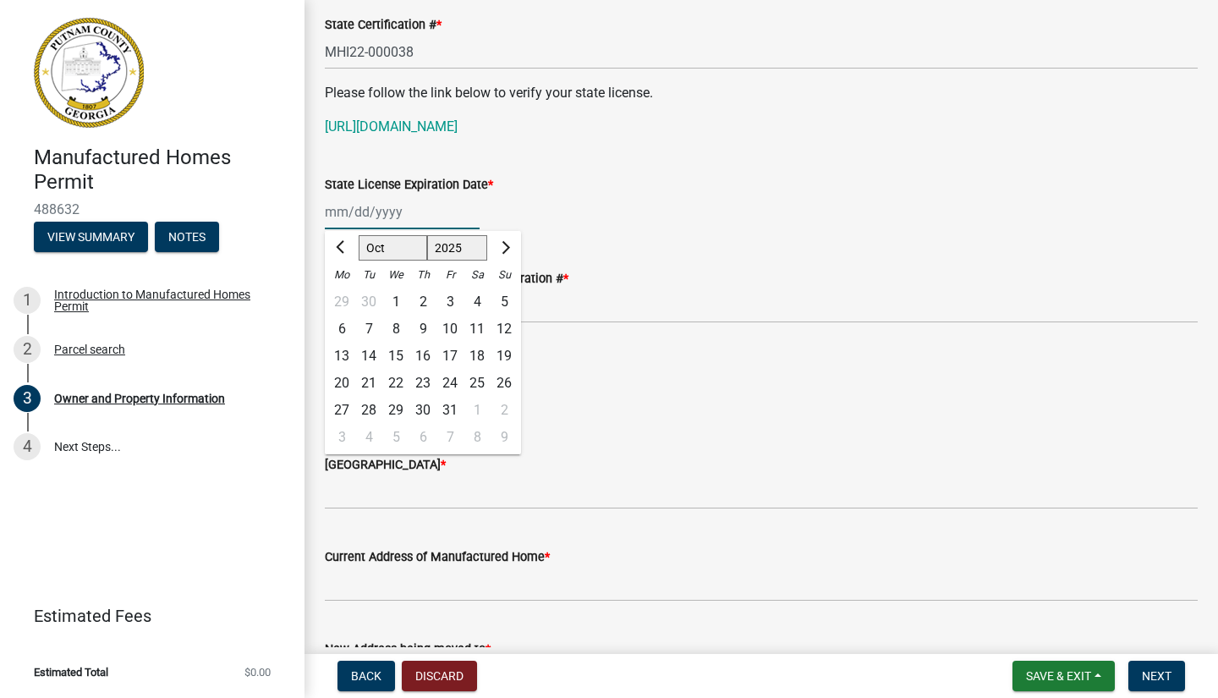
click at [364, 229] on div "[PERSON_NAME] Feb Mar Apr [PERSON_NAME][DATE] Oct Nov [DATE] 1526 1527 1528 152…" at bounding box center [402, 211] width 155 height 35
click at [505, 254] on span "Next month" at bounding box center [503, 247] width 13 height 13
select select "12"
click at [395, 424] on div "31" at bounding box center [395, 410] width 27 height 27
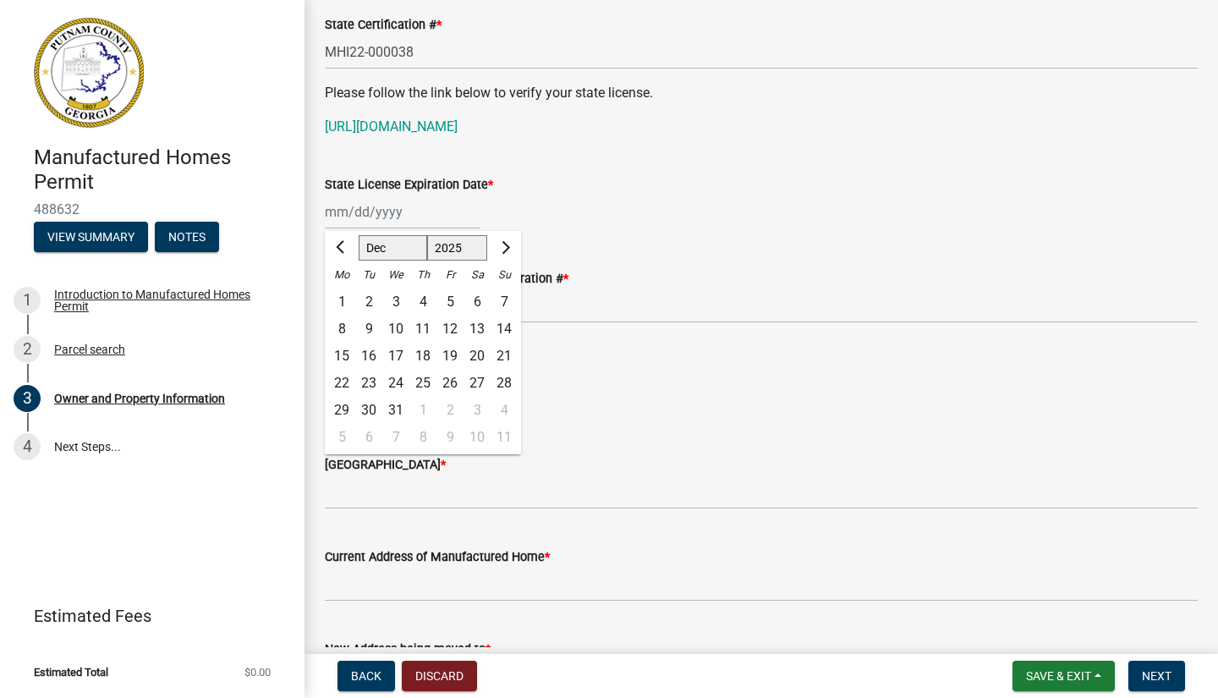
type input "[DATE]"
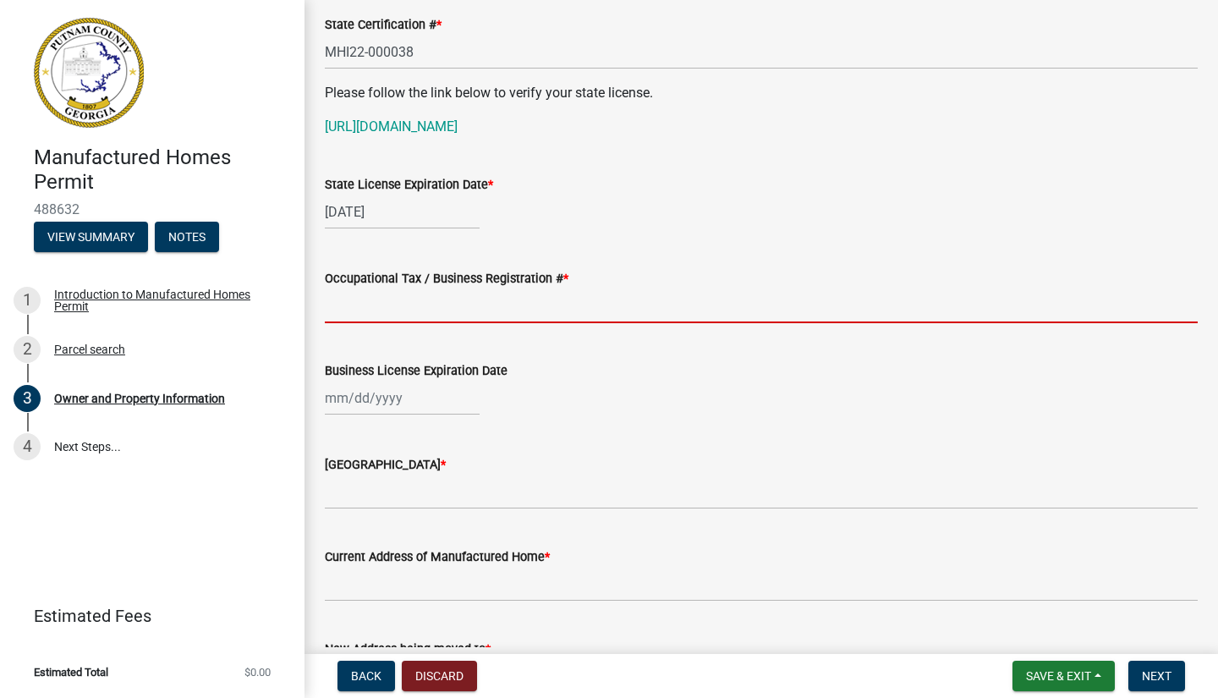
click at [357, 323] on input "Occupational Tax / Business Registration # *" at bounding box center [761, 305] width 873 height 35
type input "2025-04"
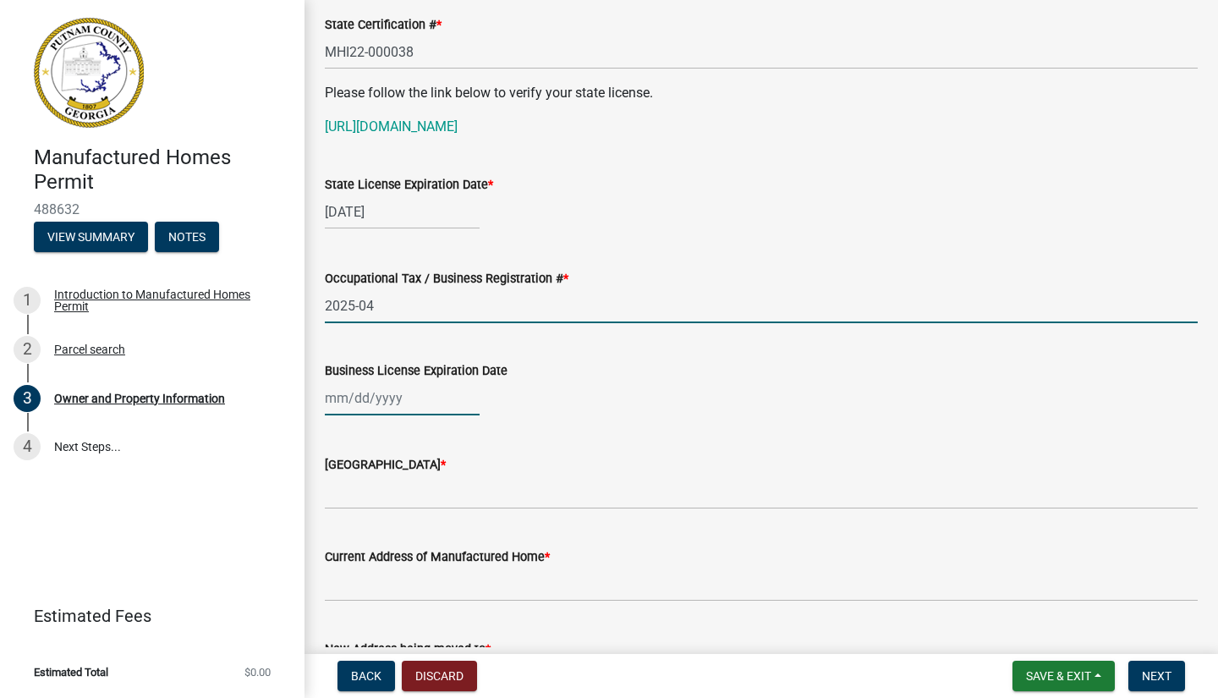
select select "10"
select select "2025"
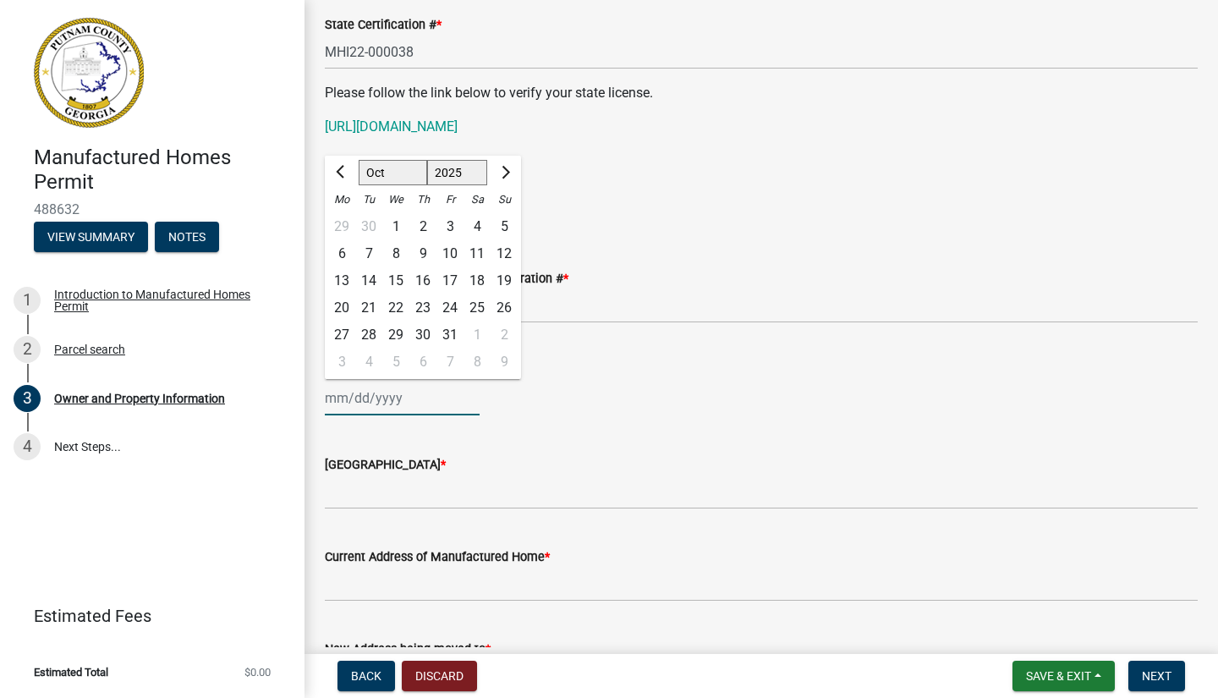
click at [375, 415] on div "[PERSON_NAME] Feb Mar Apr [PERSON_NAME][DATE] Oct Nov [DATE] 1526 1527 1528 152…" at bounding box center [402, 397] width 155 height 35
click at [502, 178] on span "Next month" at bounding box center [503, 172] width 13 height 13
select select "12"
click at [397, 348] on div "31" at bounding box center [395, 334] width 27 height 27
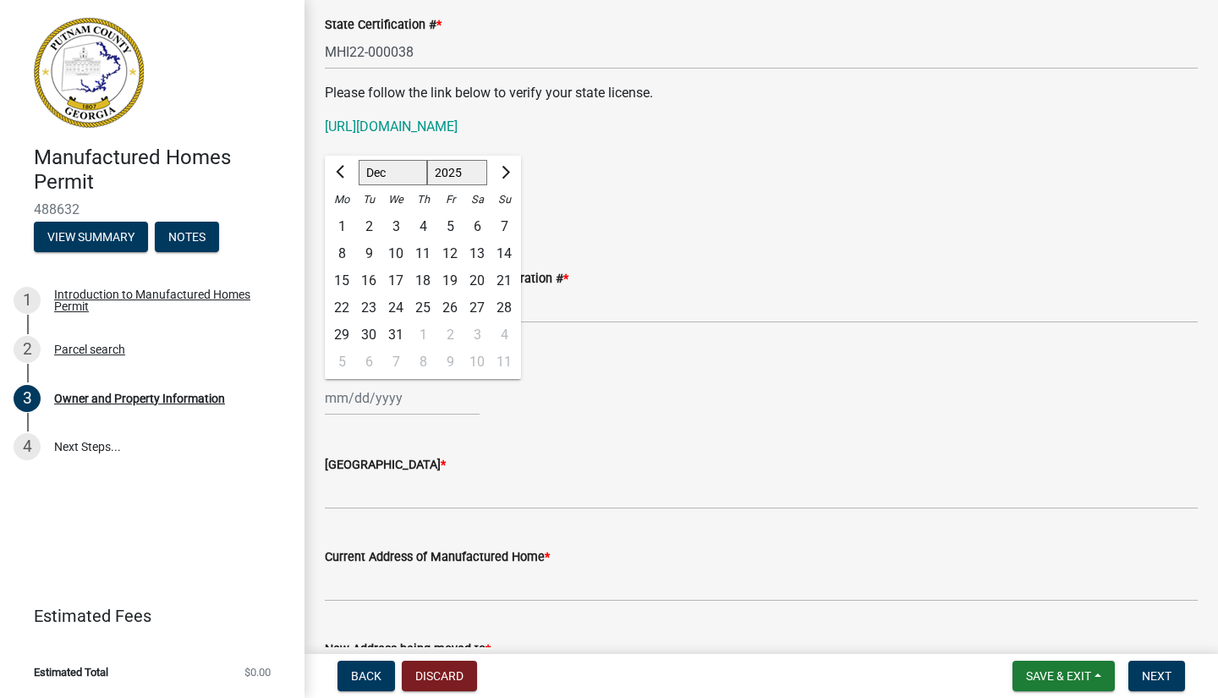
type input "[DATE]"
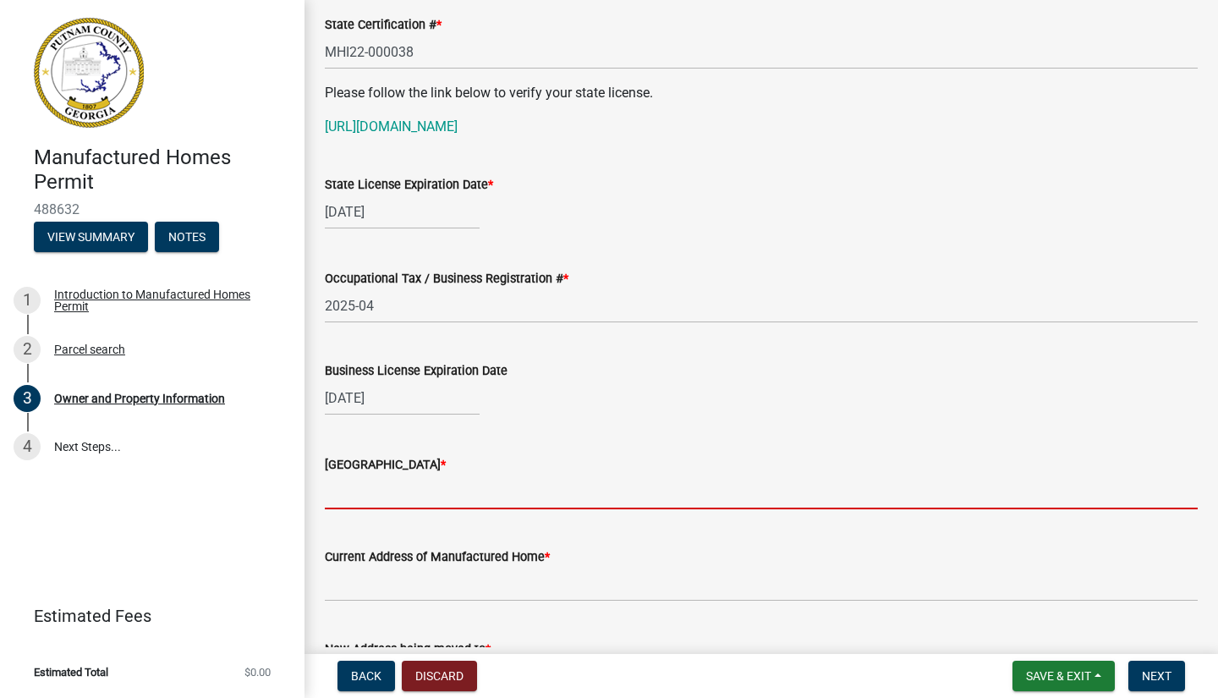
click at [389, 509] on input "Issuing County *" at bounding box center [761, 491] width 873 height 35
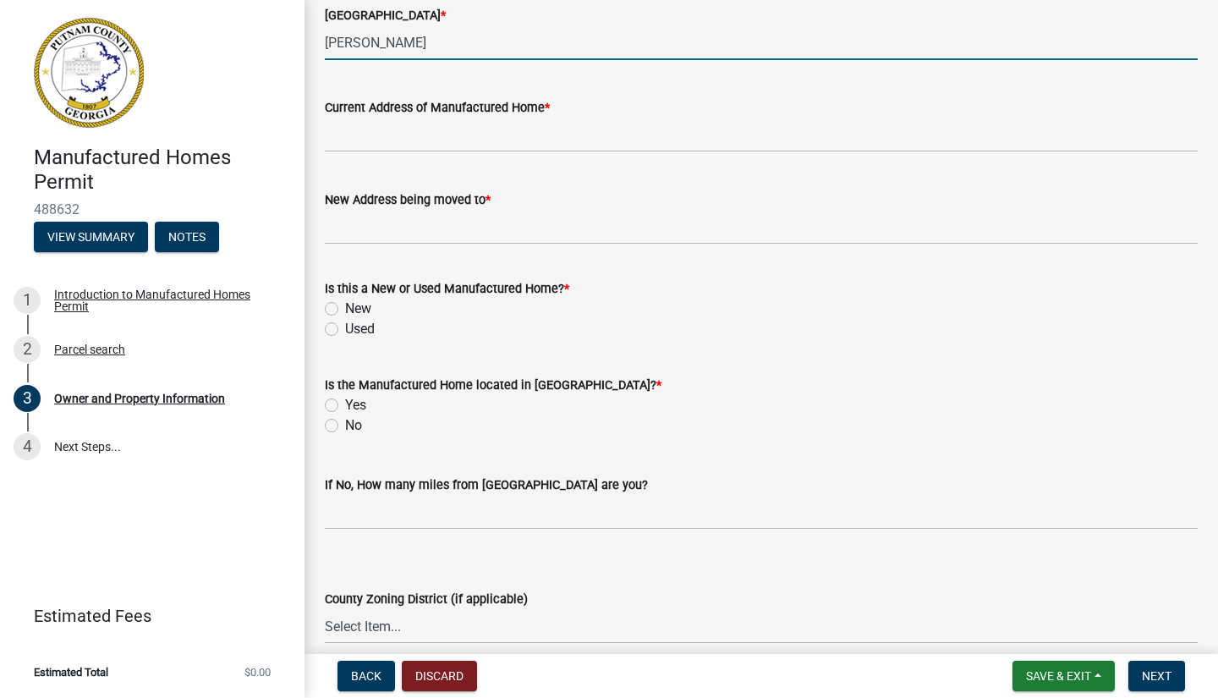
scroll to position [1754, 0]
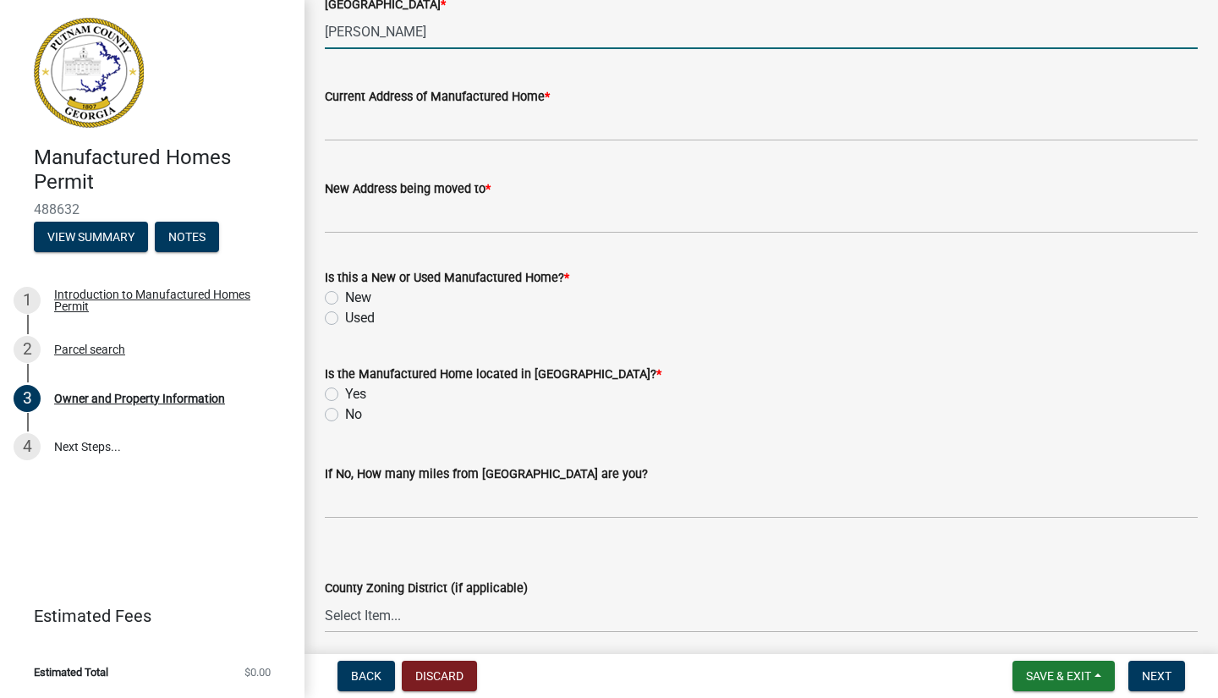
type input "[PERSON_NAME]"
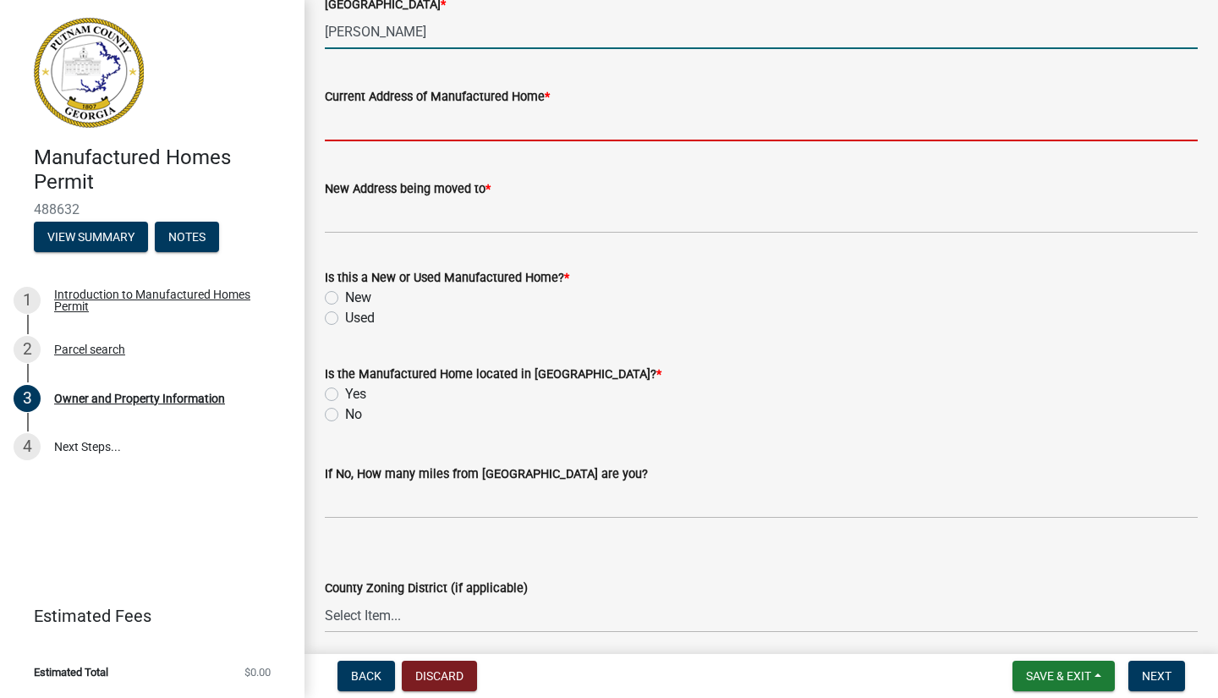
click at [351, 141] on input "Current Address of Manufactured Home *" at bounding box center [761, 124] width 873 height 35
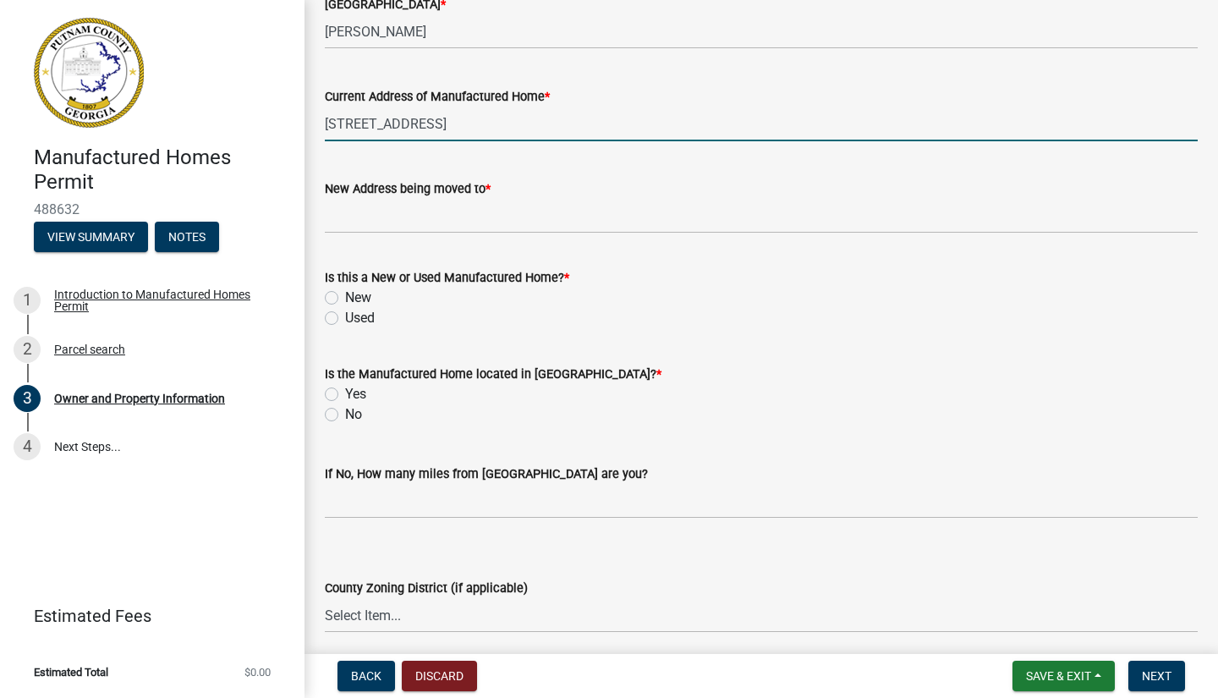
type input "[STREET_ADDRESS]"
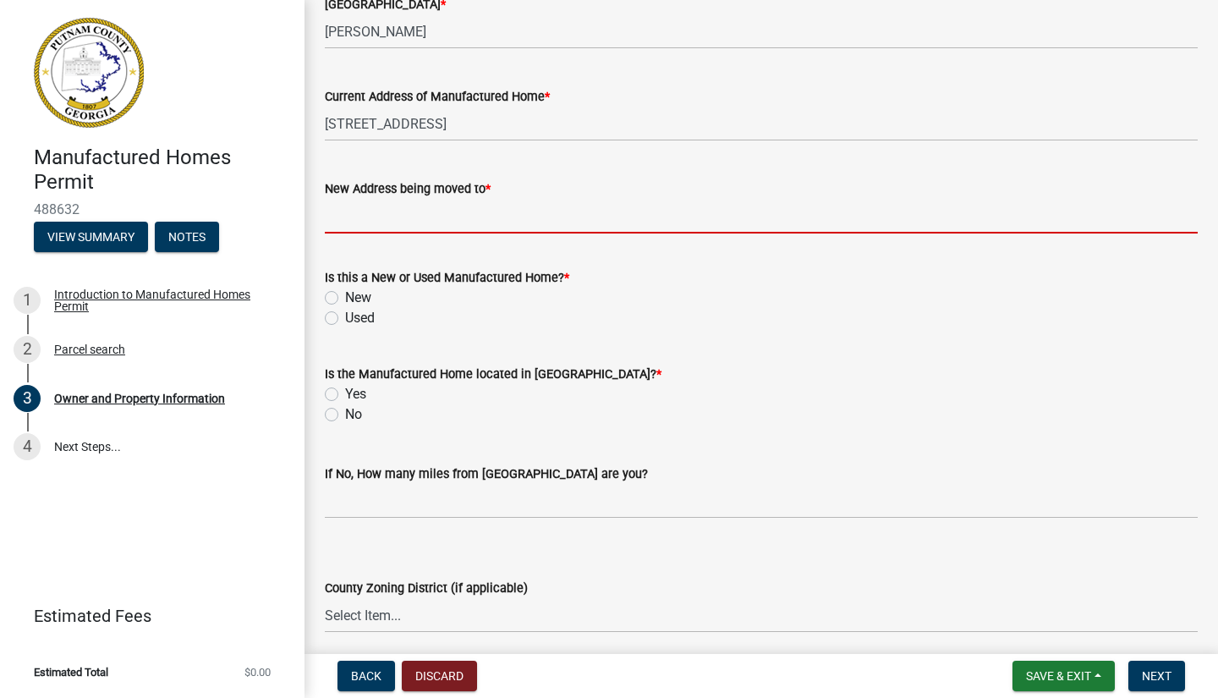
click at [348, 233] on input "New Address being moved to *" at bounding box center [761, 216] width 873 height 35
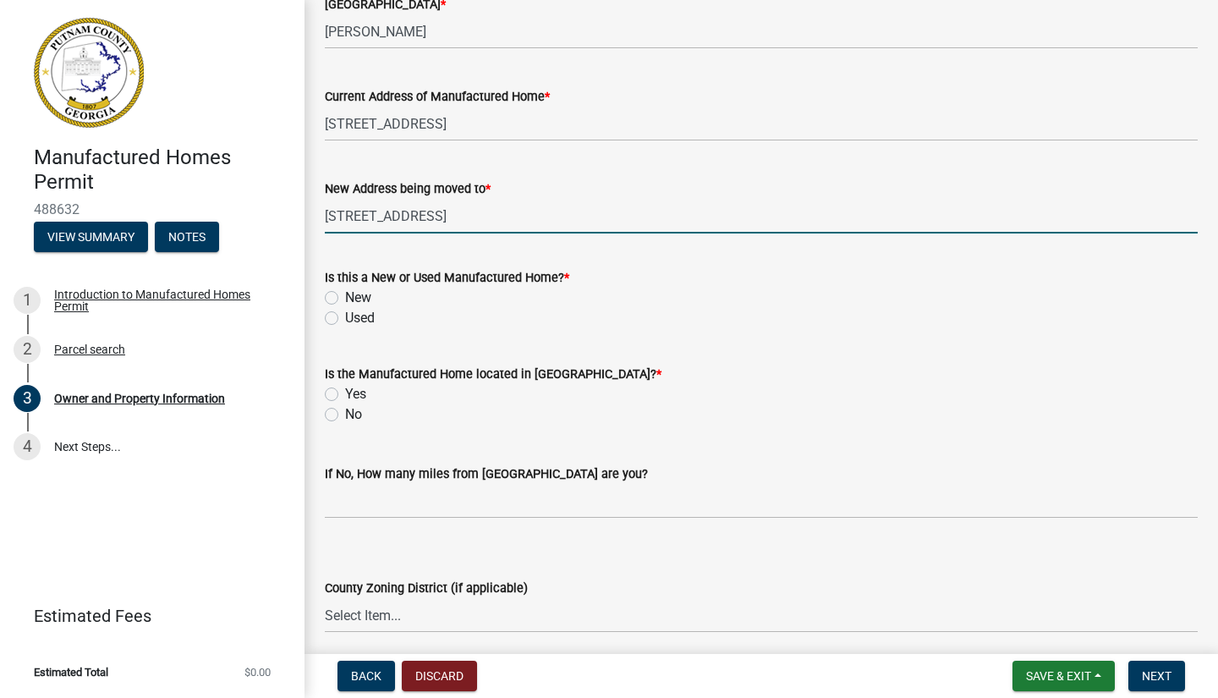
type input "[STREET_ADDRESS]"
click at [345, 308] on label "New" at bounding box center [358, 297] width 26 height 20
click at [345, 298] on input "New" at bounding box center [350, 292] width 11 height 11
radio input "true"
click at [345, 424] on label "No" at bounding box center [353, 414] width 17 height 20
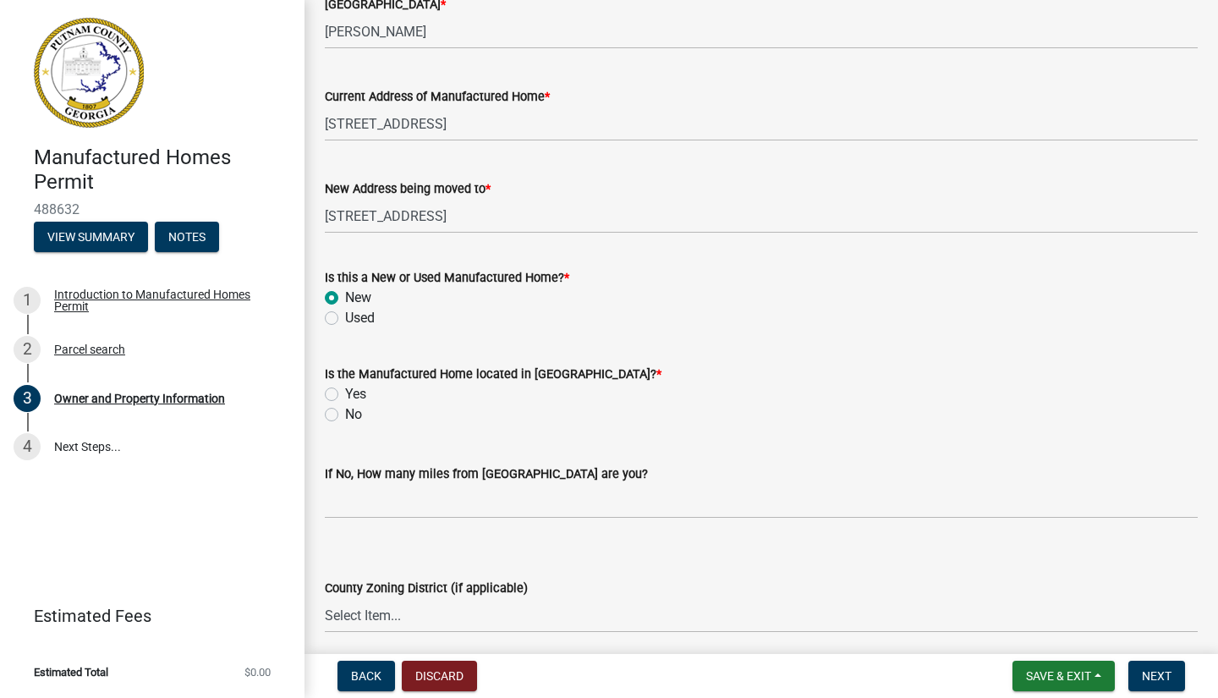
click at [345, 415] on input "No" at bounding box center [350, 409] width 11 height 11
radio input "true"
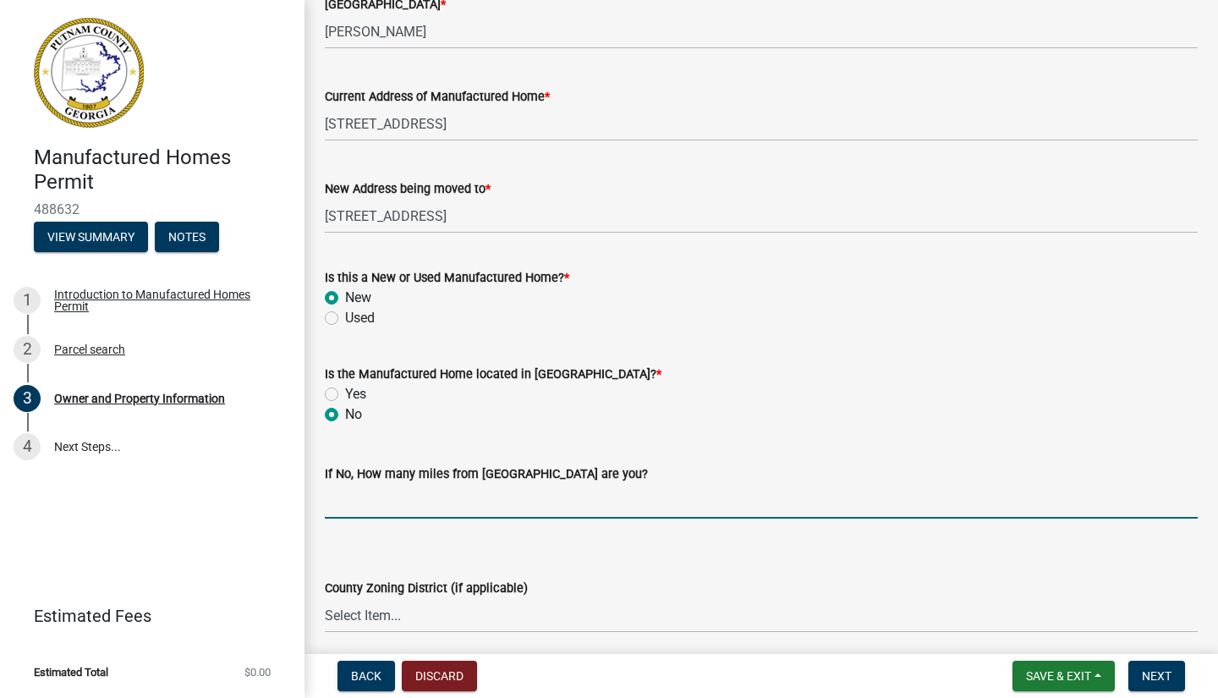
click at [340, 518] on input "text" at bounding box center [761, 501] width 873 height 35
type input "55"
click at [906, 424] on div "No" at bounding box center [761, 414] width 873 height 20
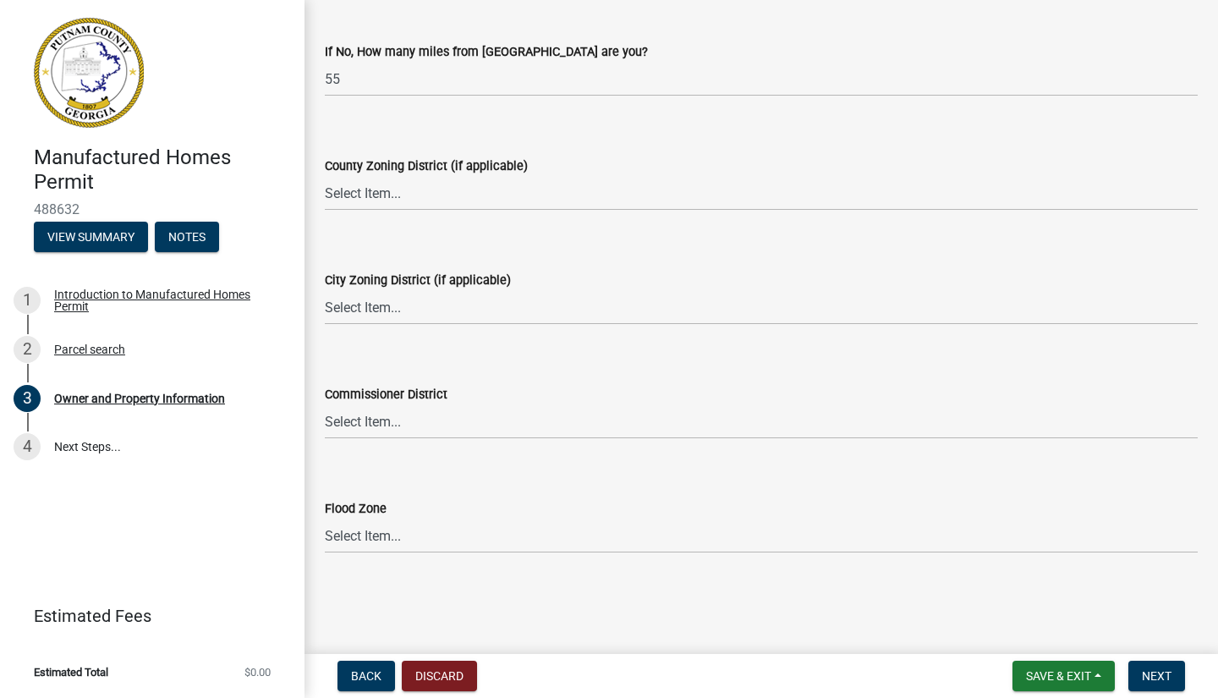
scroll to position [2183, 0]
select select "34fe85c2-5f76-4343-b6bb-8ca387e0bed7"
select select "ece5c1a9-df30-4702-9587-5deee23533b7"
select select "6f1acead-4b1a-4680-ba5d-beeb03d30465"
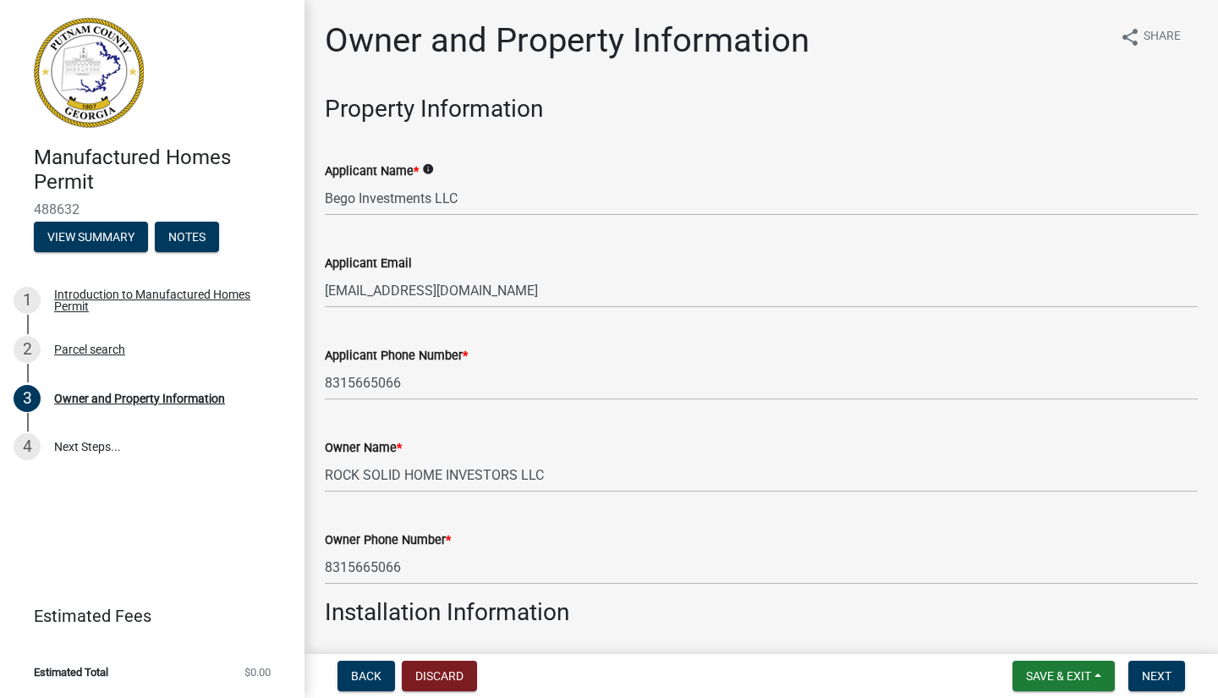
scroll to position [0, 0]
click at [1153, 674] on span "Next" at bounding box center [1156, 676] width 30 height 14
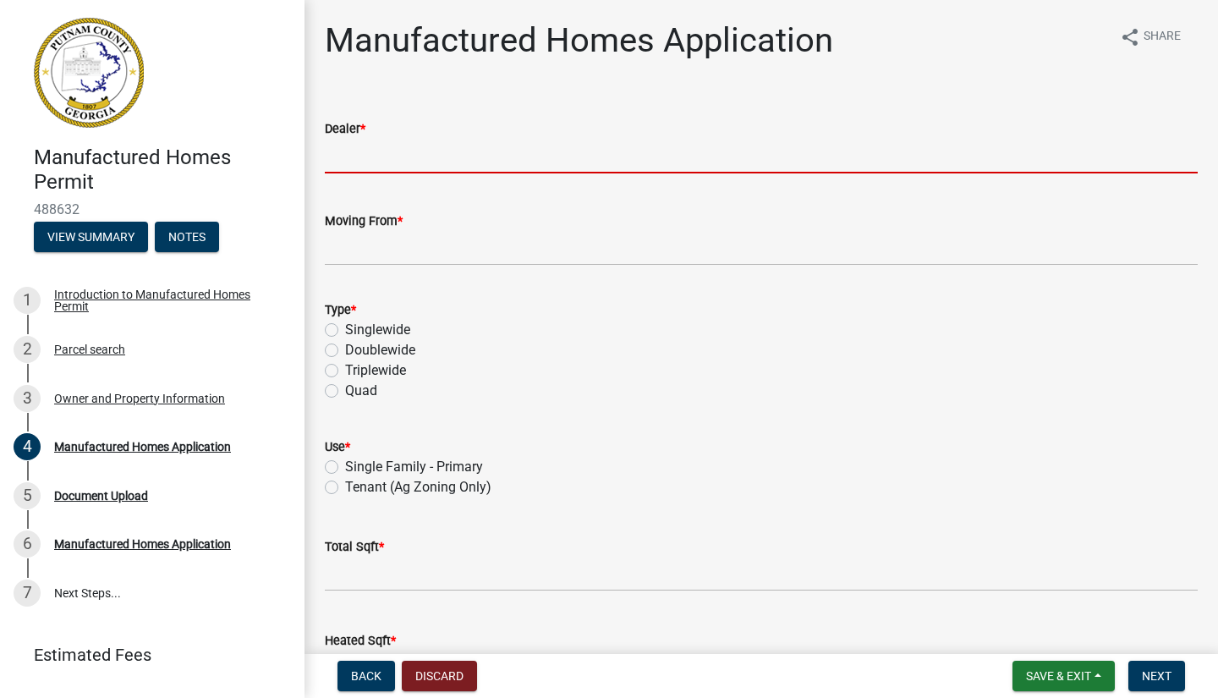
click at [410, 155] on input "Dealer *" at bounding box center [761, 156] width 873 height 35
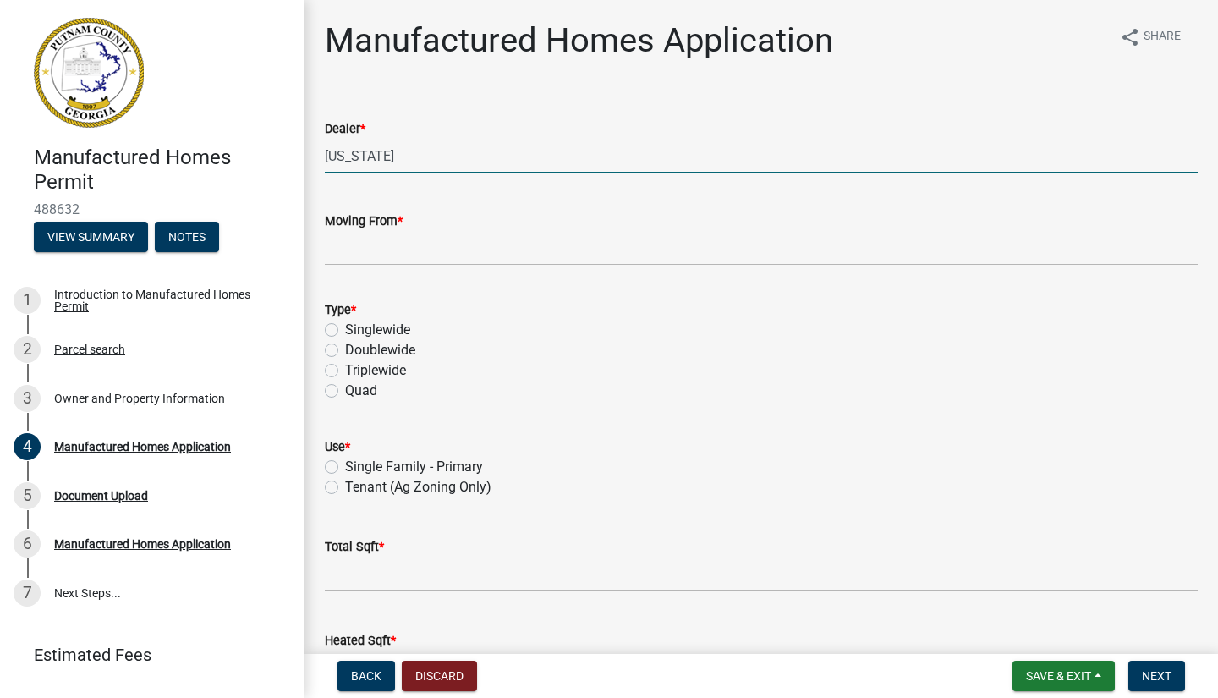
type input "[US_STATE]"
